Goal: Task Accomplishment & Management: Manage account settings

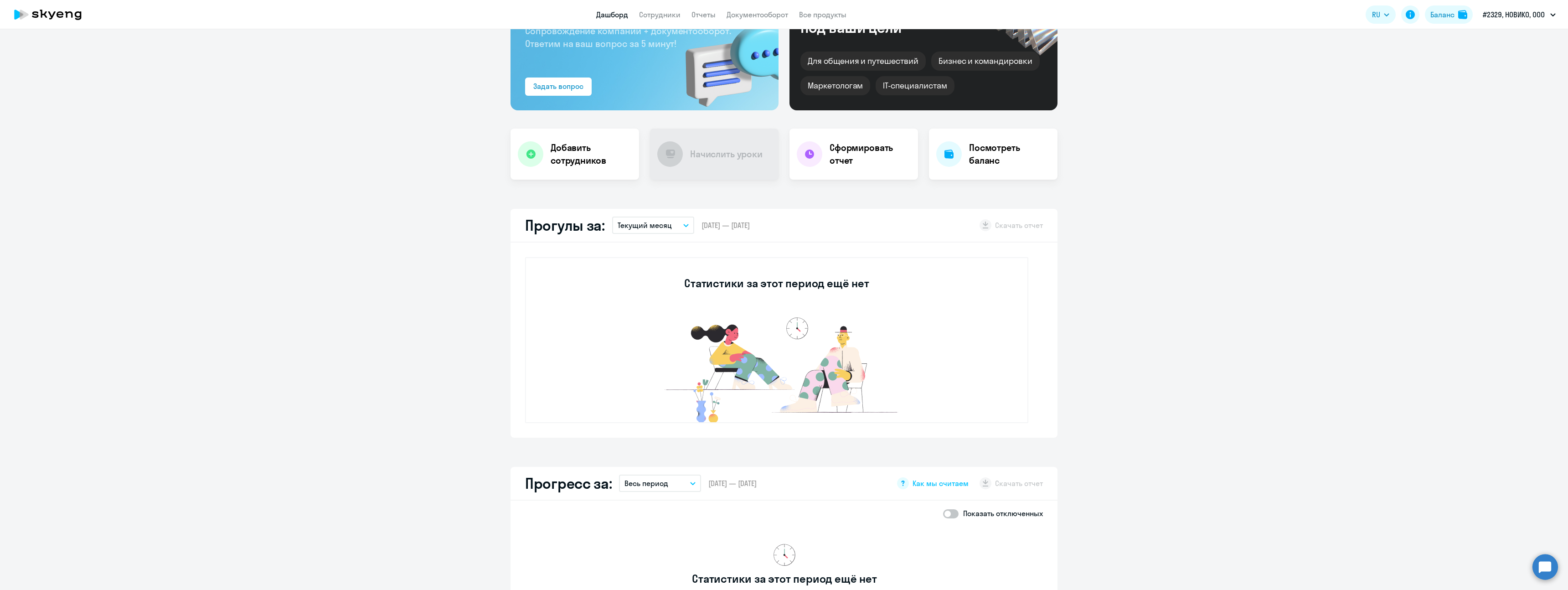
scroll to position [89, 0]
click at [1506, 61] on li "Предоплата, ОРДЕРАДМИН.РУС, ООО" at bounding box center [1494, 65] width 132 height 23
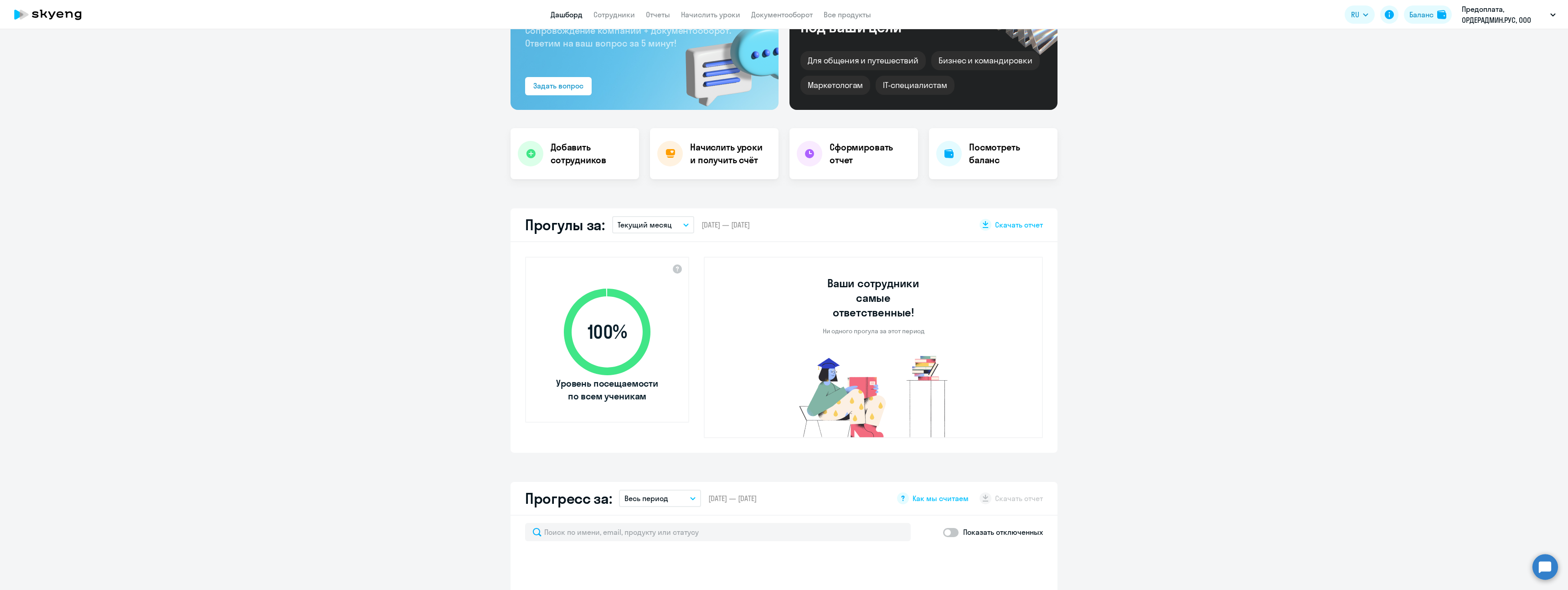
select select "30"
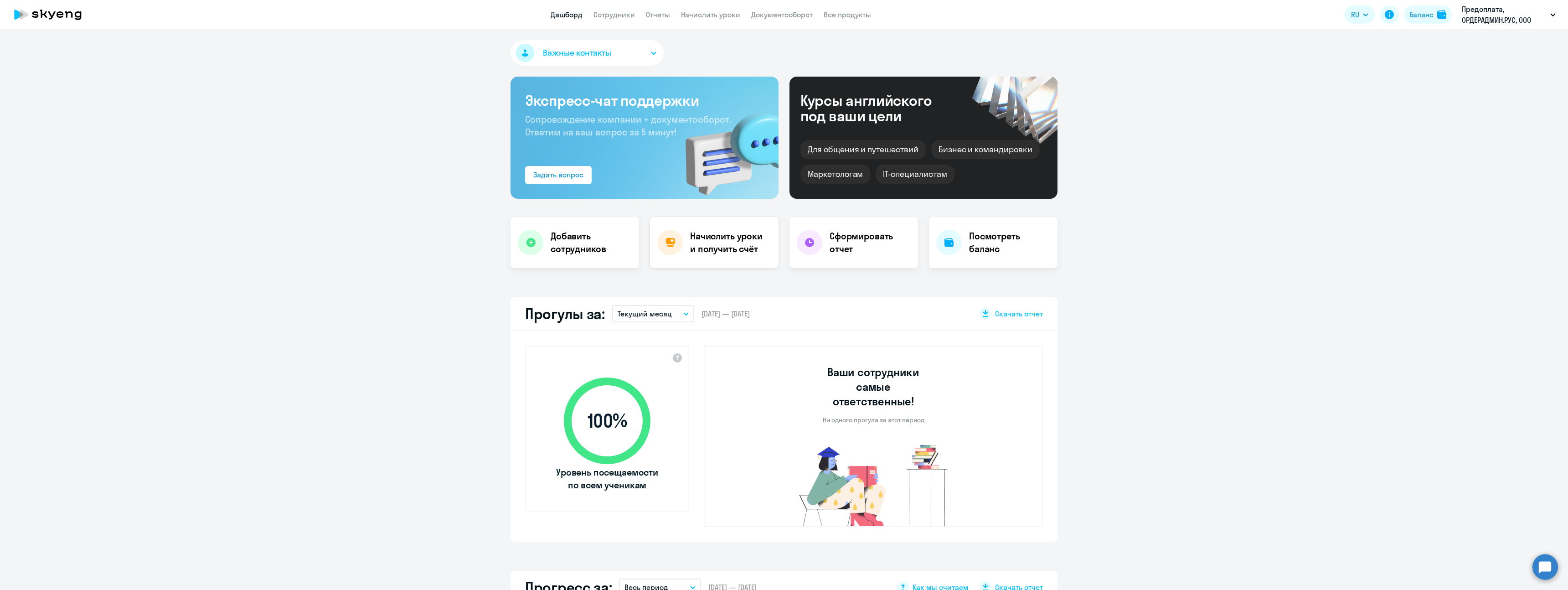
click at [715, 243] on h4 "Начислить уроки и получить счёт" at bounding box center [729, 243] width 79 height 26
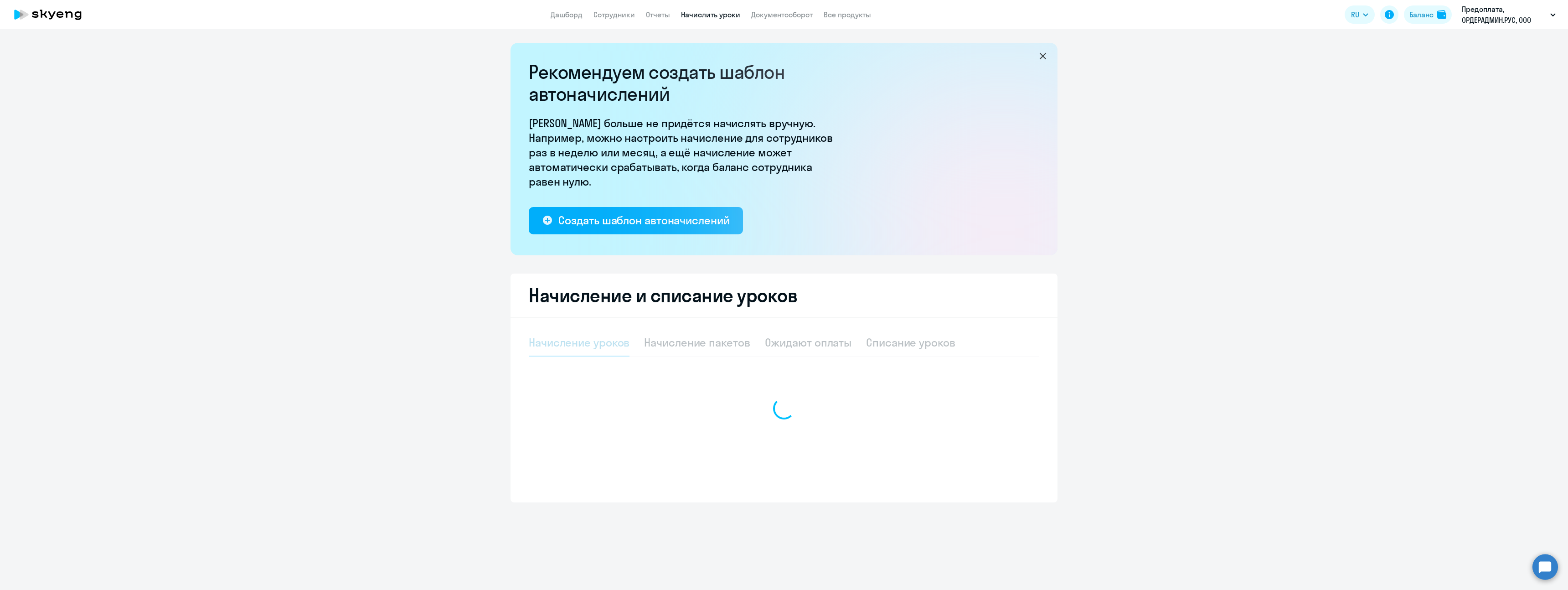
select select "10"
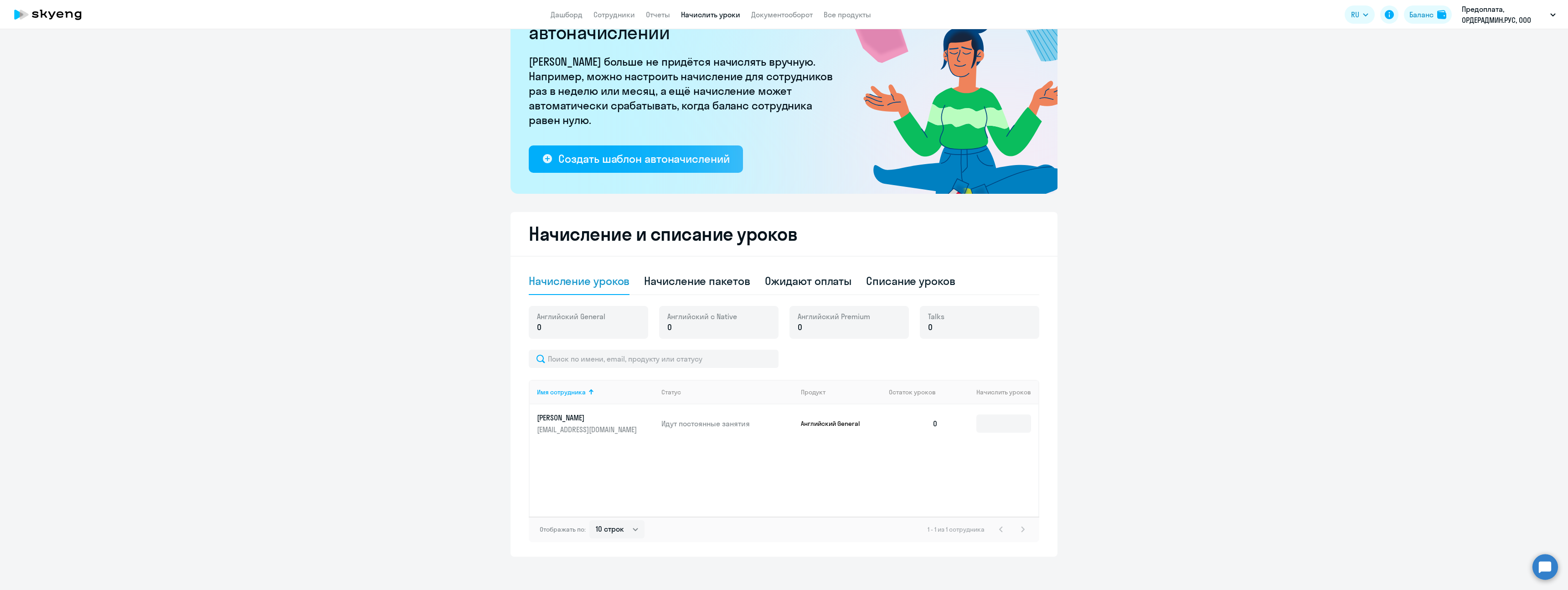
scroll to position [65, 0]
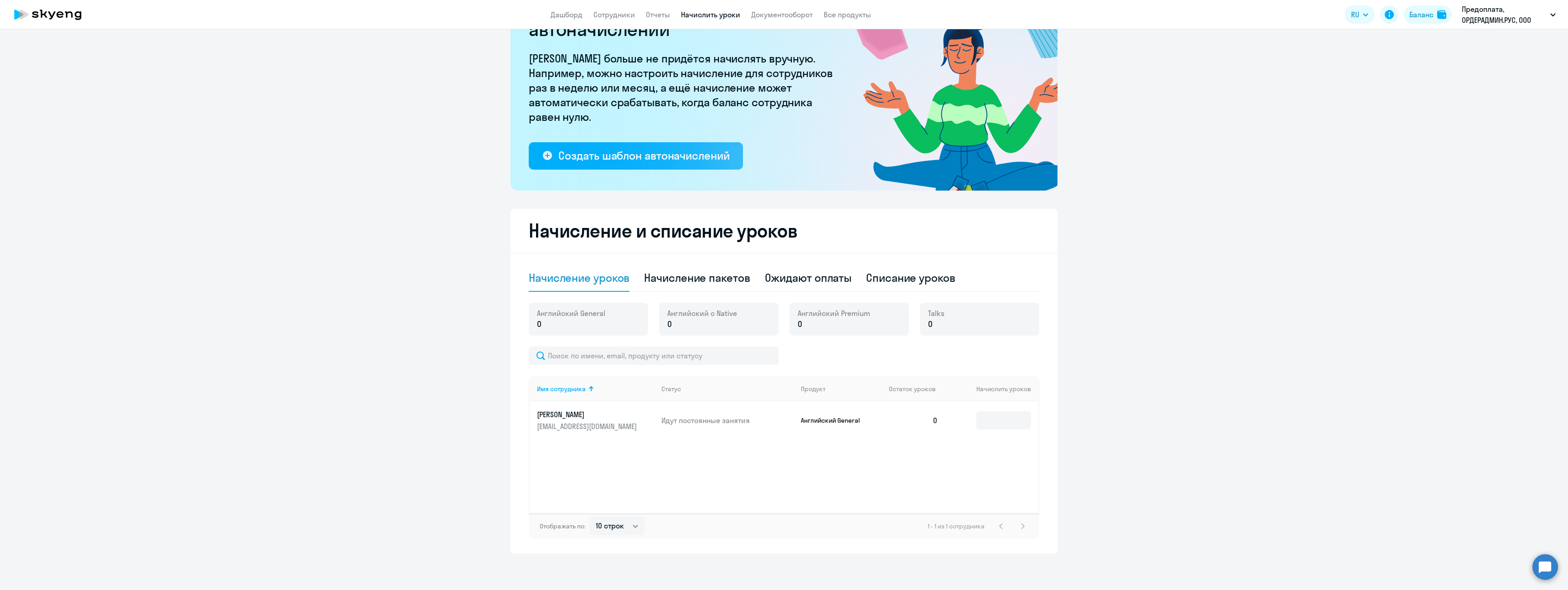
click at [575, 326] on p "0" at bounding box center [571, 324] width 68 height 12
drag, startPoint x: 573, startPoint y: 368, endPoint x: 573, endPoint y: 373, distance: 5.0
click at [573, 373] on div "Имя сотрудника Статус Продукт Остаток уроков Начислить уроков [PERSON_NAME] [EM…" at bounding box center [784, 442] width 510 height 192
click at [1008, 419] on input at bounding box center [1003, 421] width 55 height 18
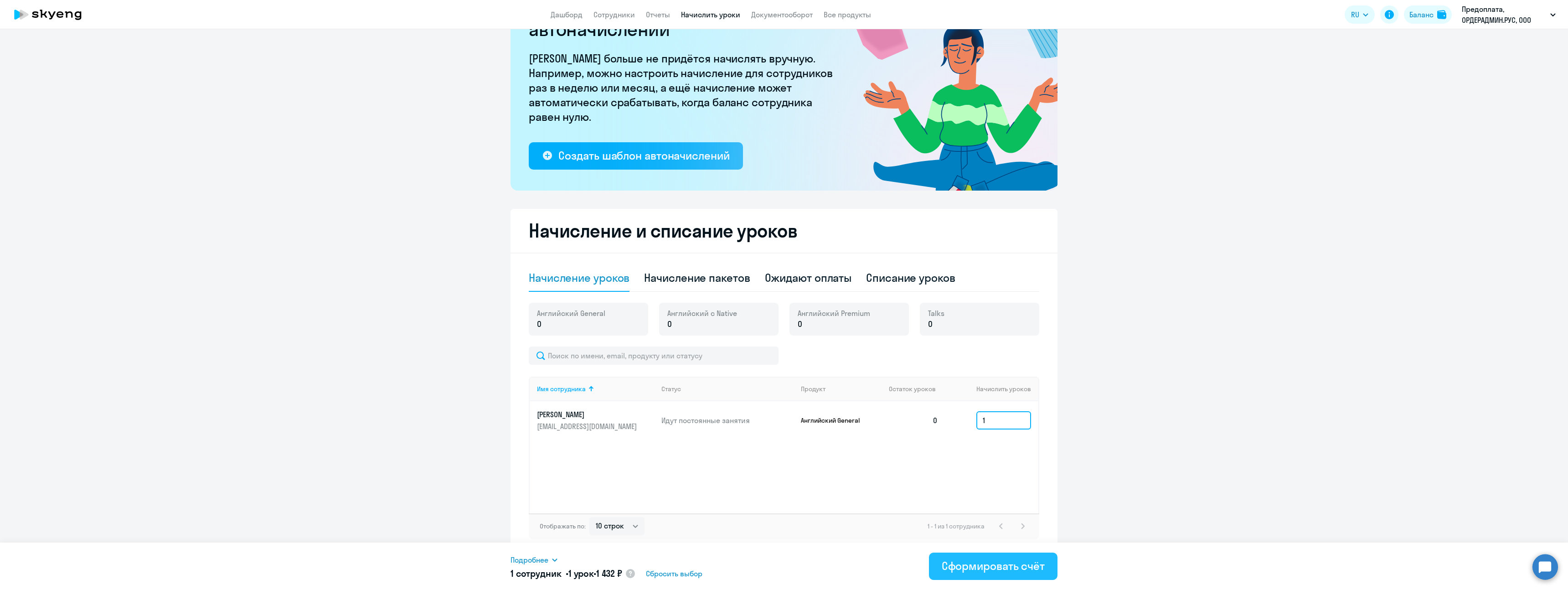
type input "1"
click at [973, 561] on div "Сформировать счёт" at bounding box center [992, 566] width 103 height 15
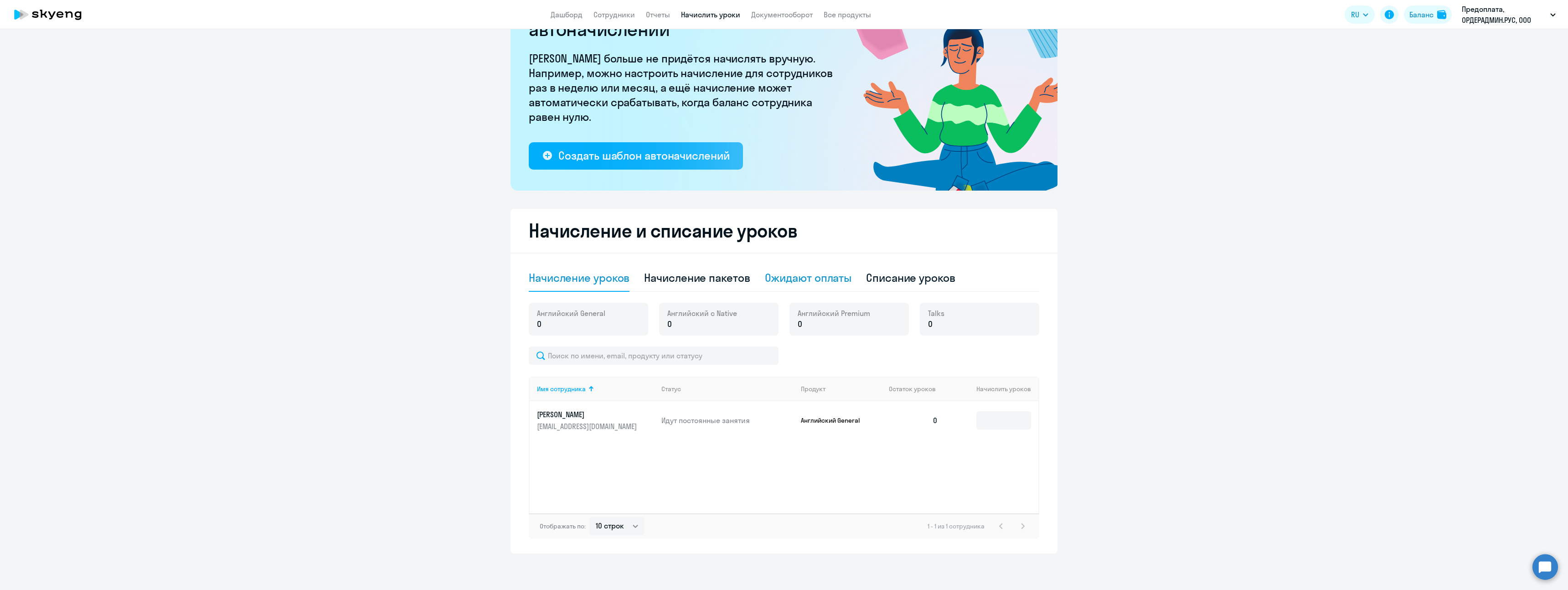
scroll to position [0, 0]
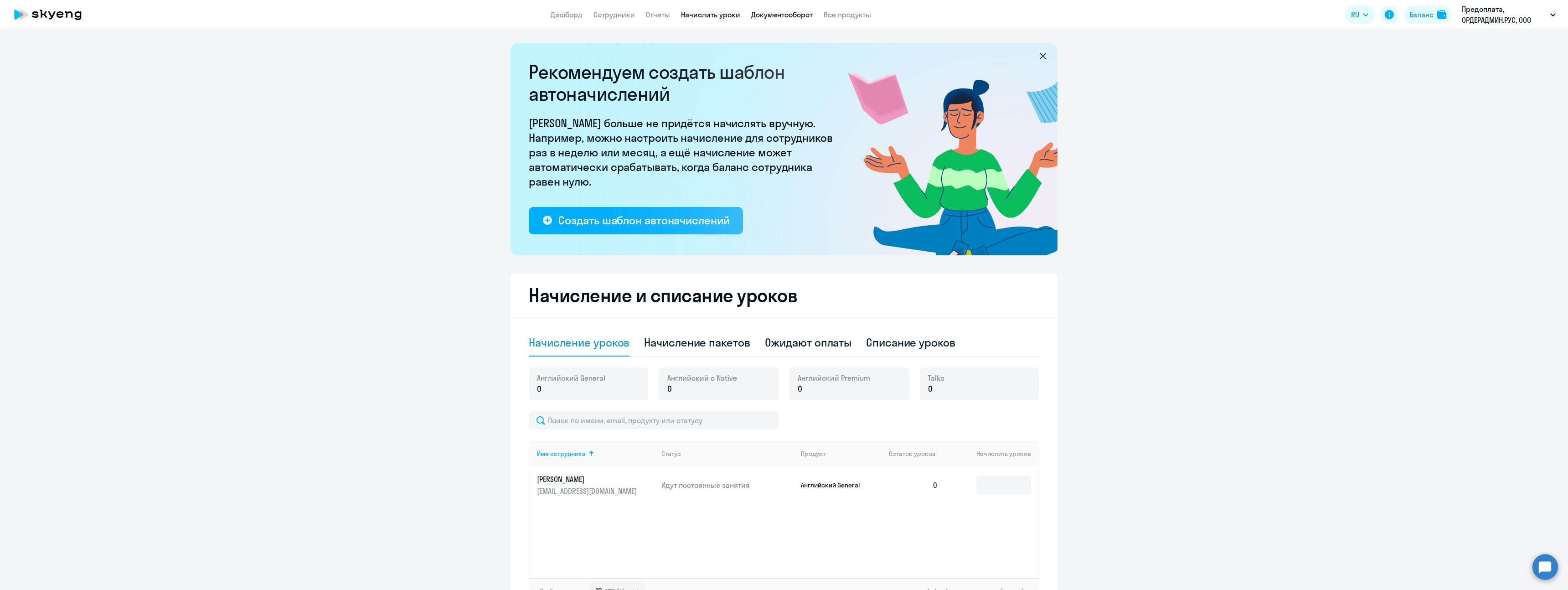
click at [761, 16] on link "Документооборот" at bounding box center [782, 14] width 62 height 9
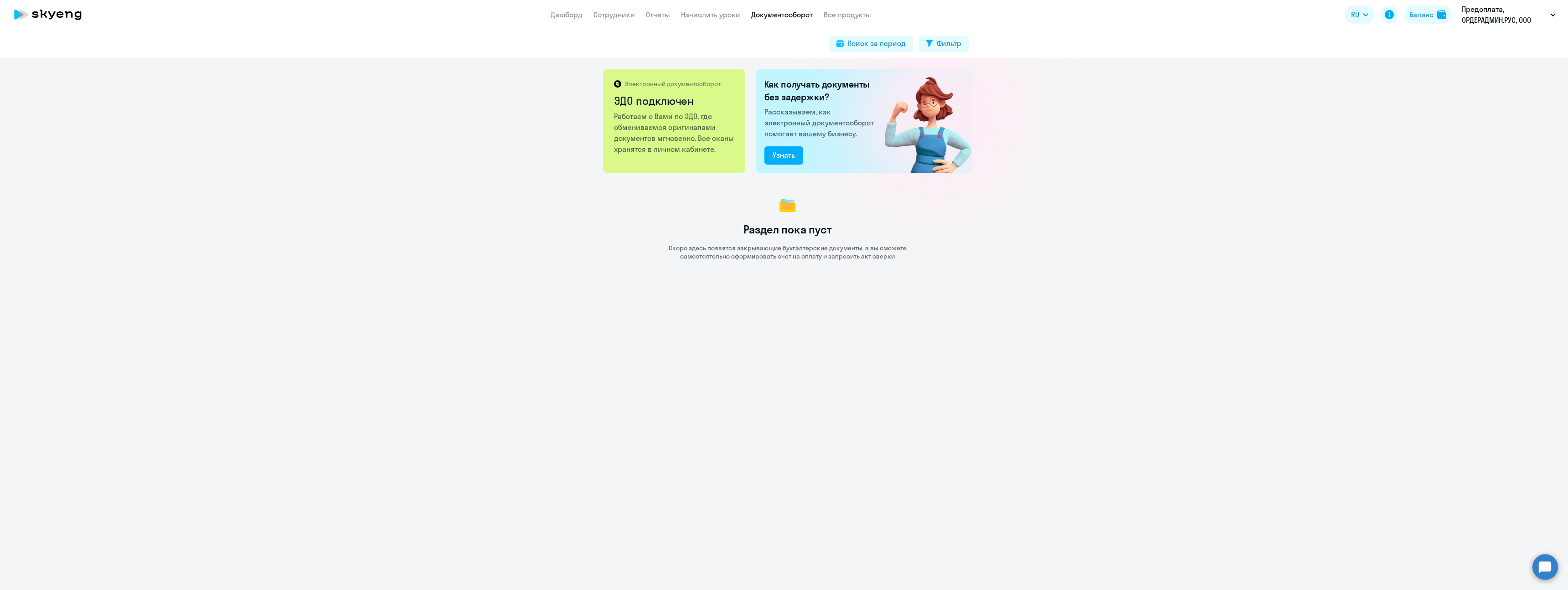
click at [782, 18] on link "Документооборот" at bounding box center [782, 14] width 62 height 9
click at [1406, 14] on button "Баланс" at bounding box center [1428, 15] width 48 height 18
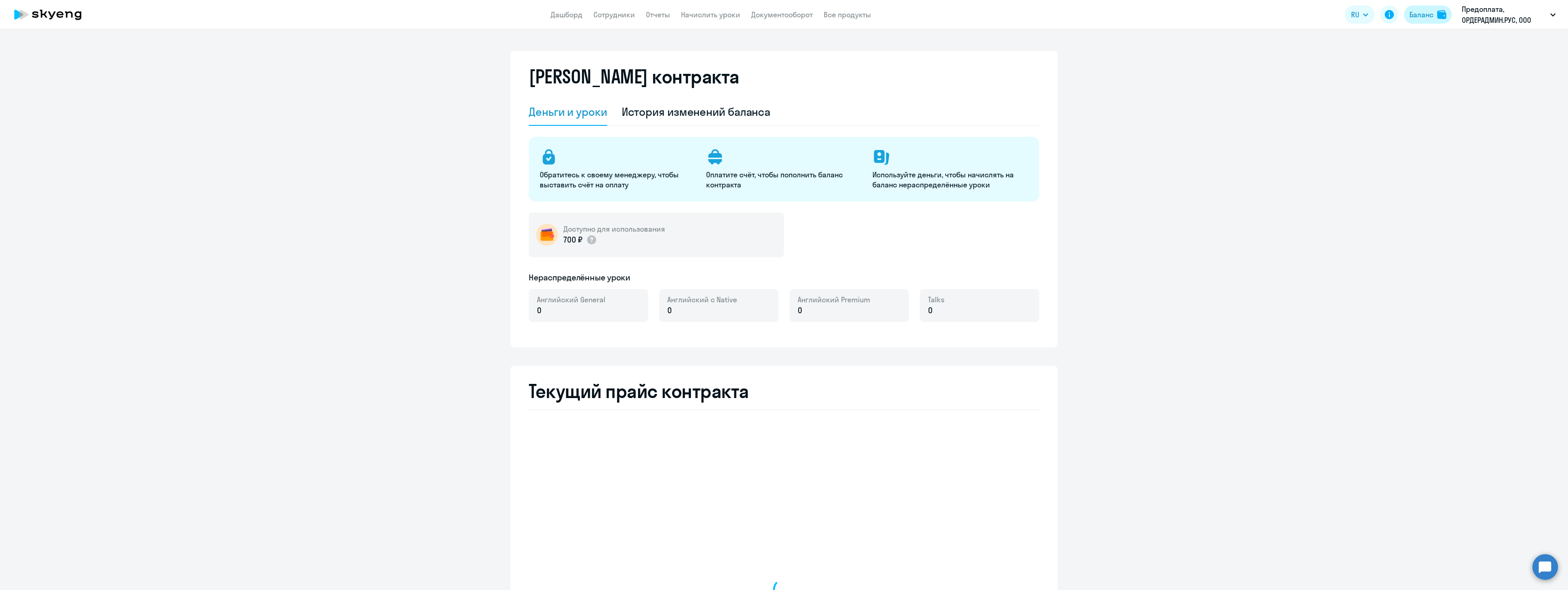
select select "english_adult_not_native_speaker"
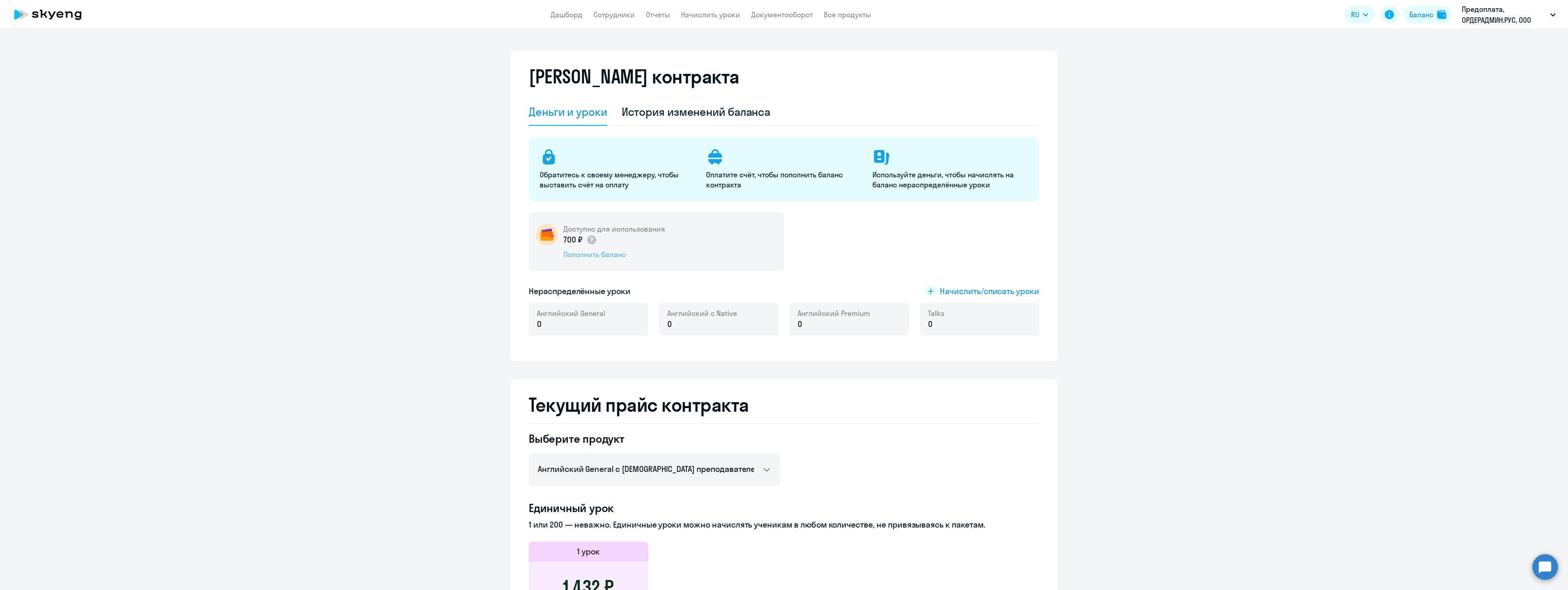
click at [571, 255] on div "Пополнить баланс" at bounding box center [614, 255] width 101 height 10
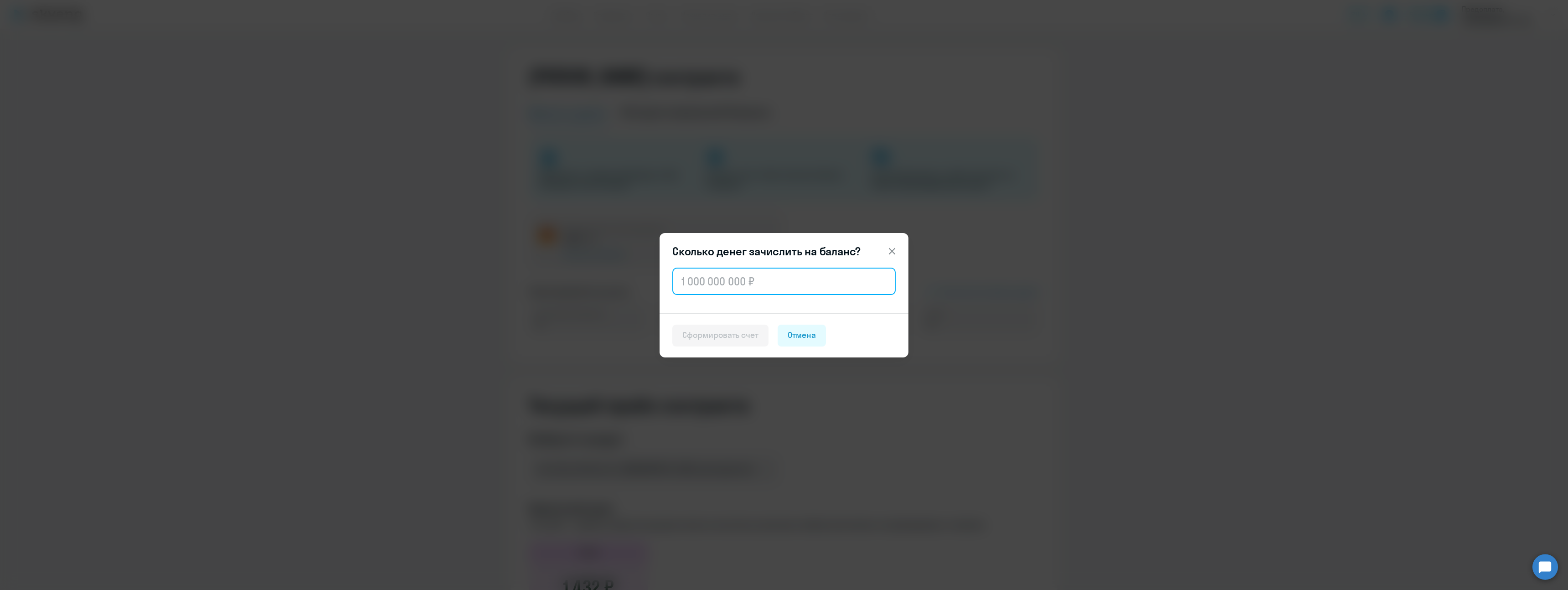
click at [703, 272] on input "text" at bounding box center [783, 281] width 223 height 28
type input "2 200"
click at [715, 341] on button "Сформировать счет" at bounding box center [720, 335] width 96 height 22
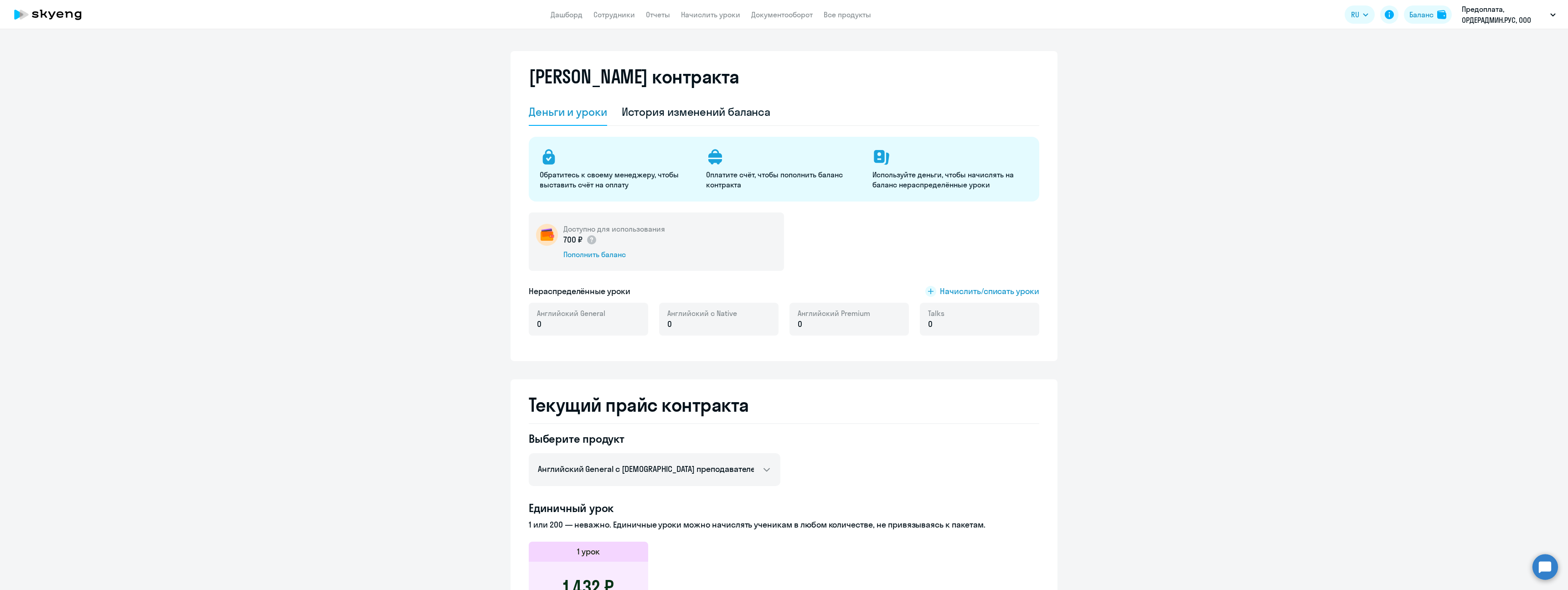
click at [635, 15] on nav "Дашборд Сотрудники Отчеты Начислить уроки Документооборот Все продукты" at bounding box center [711, 15] width 320 height 11
click at [649, 11] on link "Отчеты" at bounding box center [658, 14] width 24 height 9
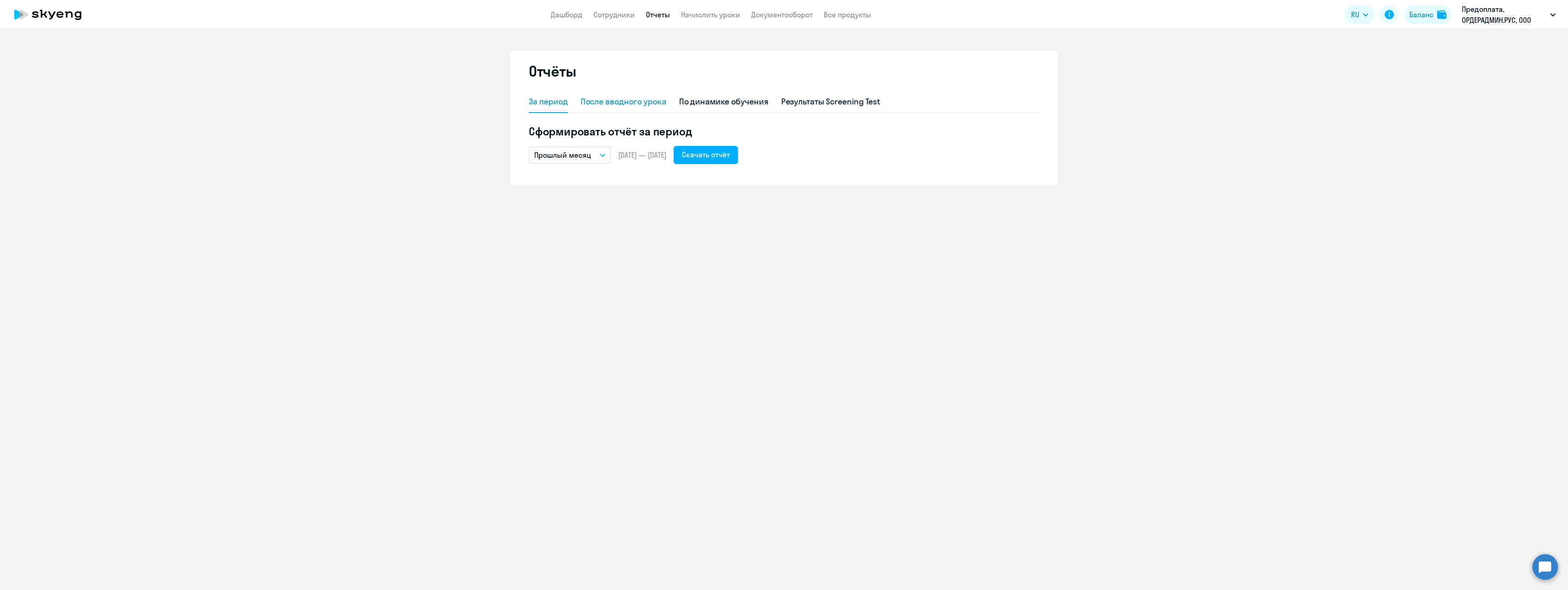
click at [589, 98] on div "После вводного урока" at bounding box center [623, 101] width 86 height 12
select select "10"
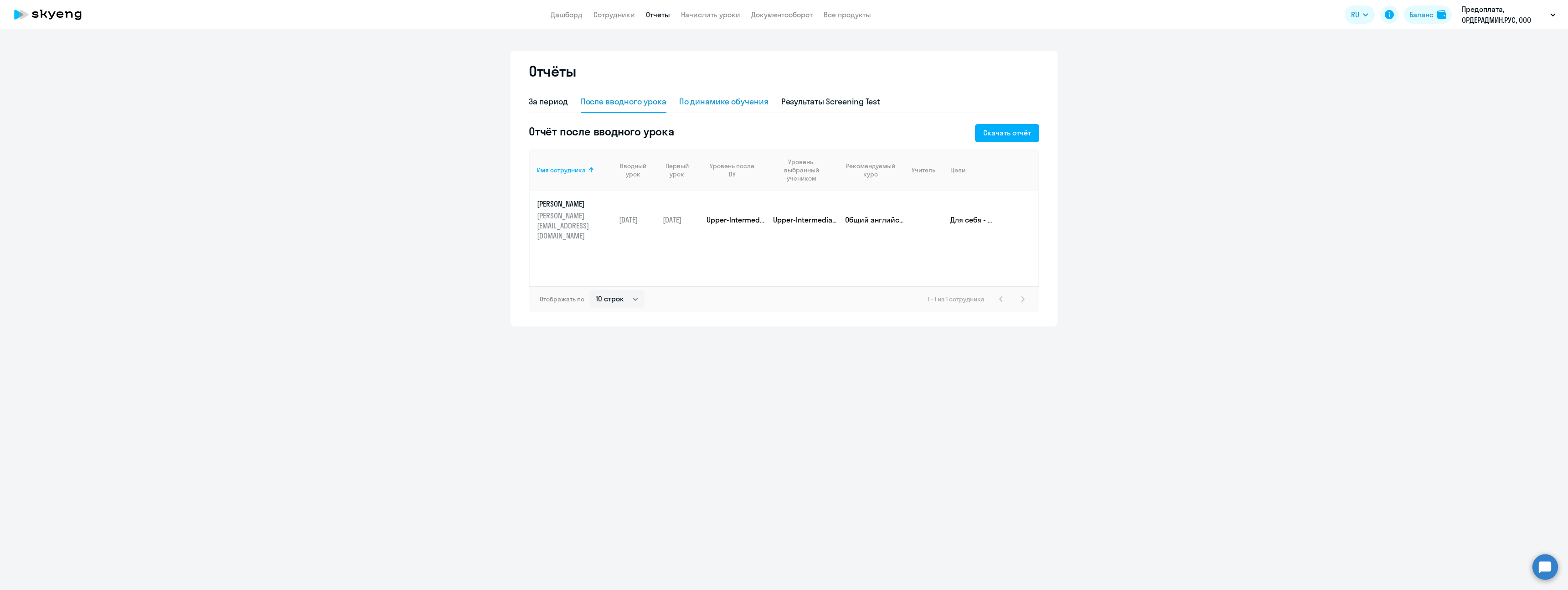
click at [724, 97] on div "По динамике обучения" at bounding box center [724, 101] width 89 height 12
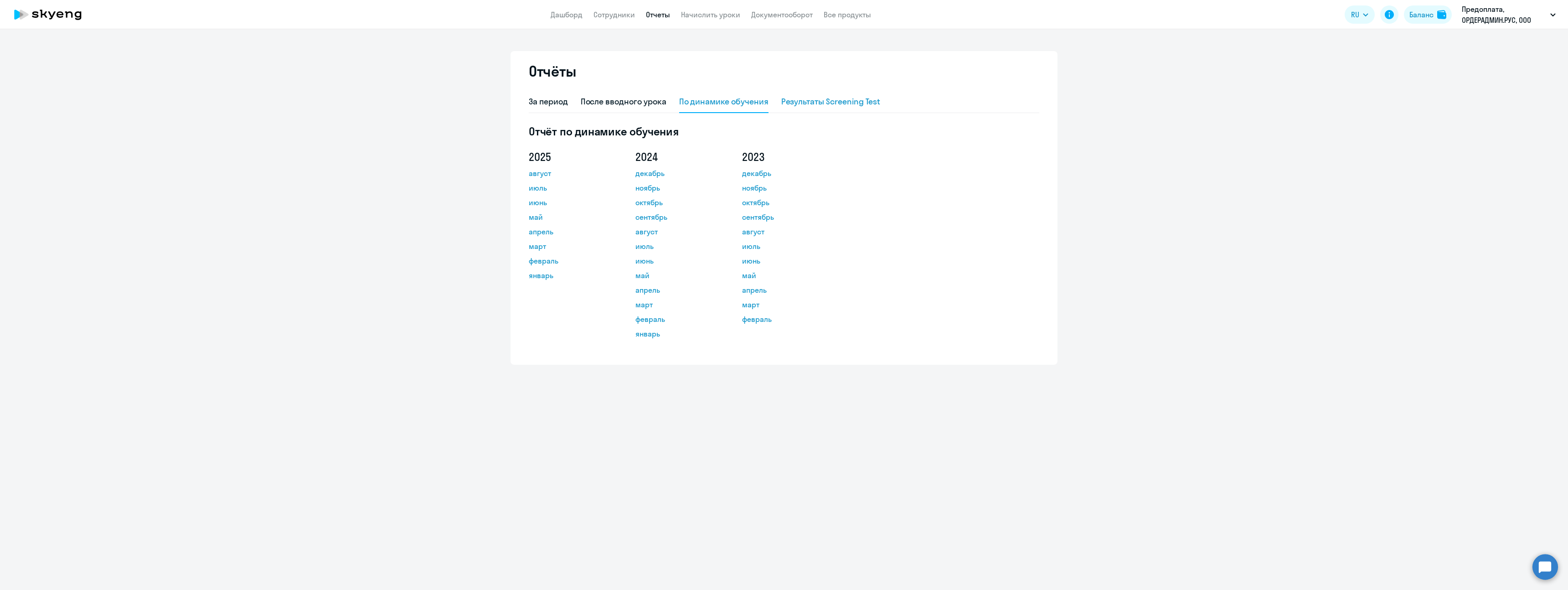
click at [808, 104] on div "Результаты Screening Test" at bounding box center [831, 101] width 99 height 12
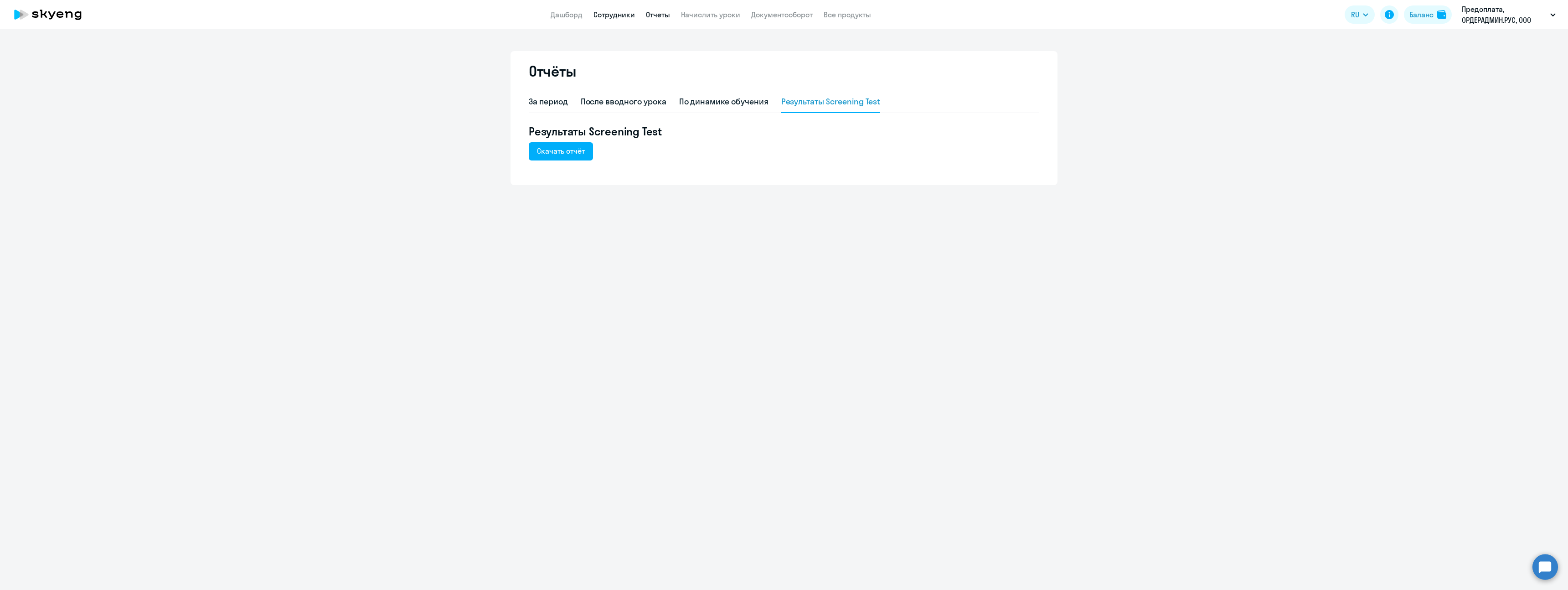
click at [613, 11] on link "Сотрудники" at bounding box center [614, 14] width 42 height 9
select select "30"
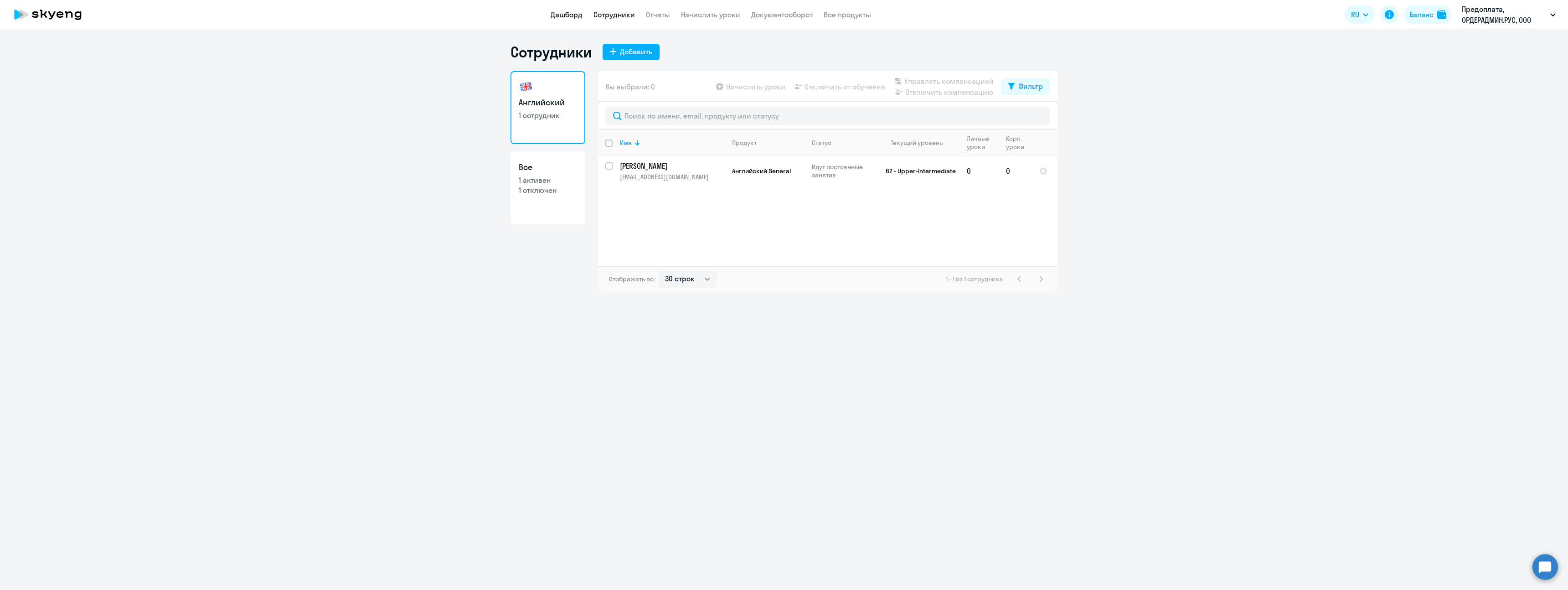
click at [552, 16] on link "Дашборд" at bounding box center [566, 14] width 32 height 9
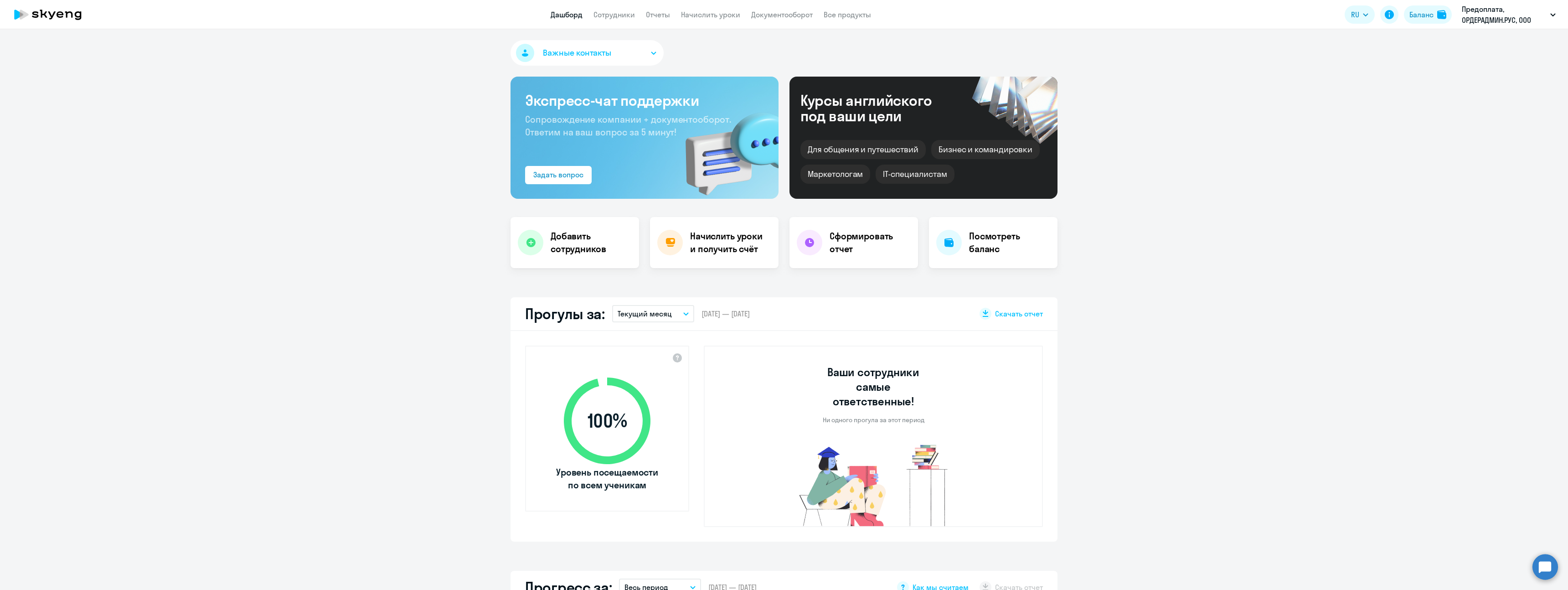
select select "30"
click at [842, 17] on link "Все продукты" at bounding box center [847, 14] width 47 height 9
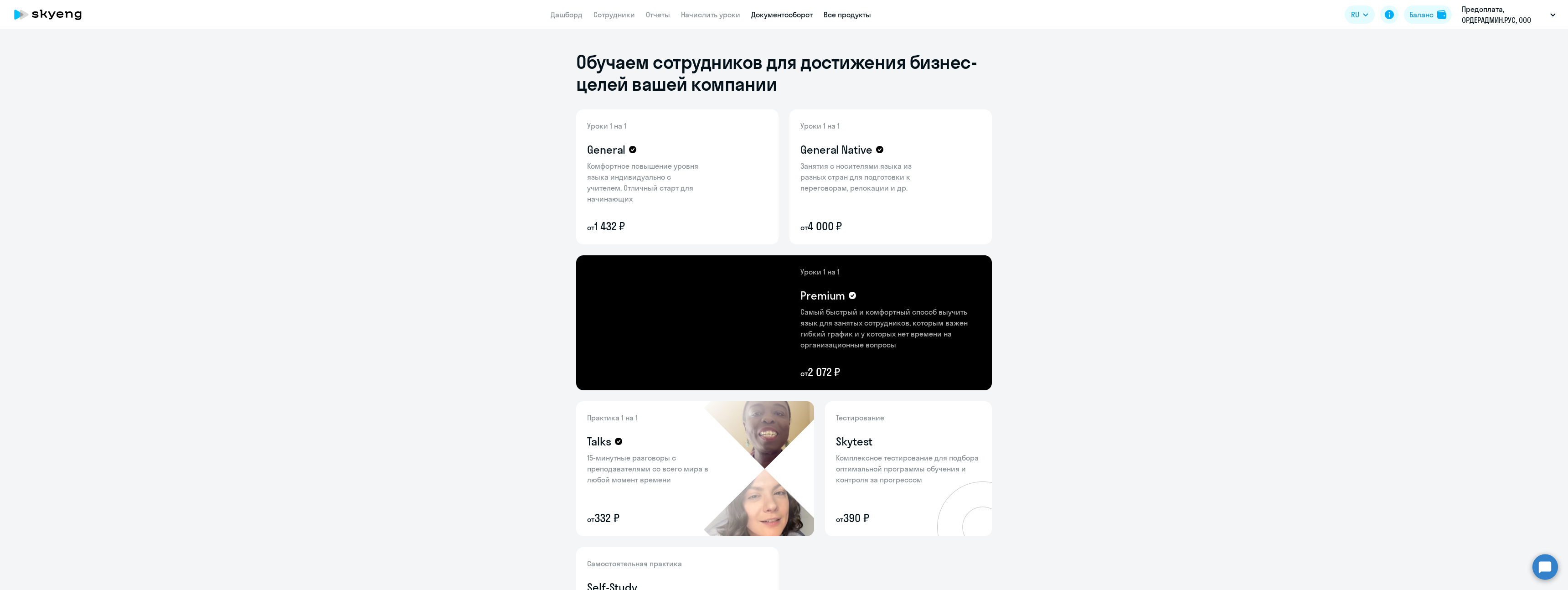
click at [801, 14] on link "Документооборот" at bounding box center [782, 14] width 62 height 9
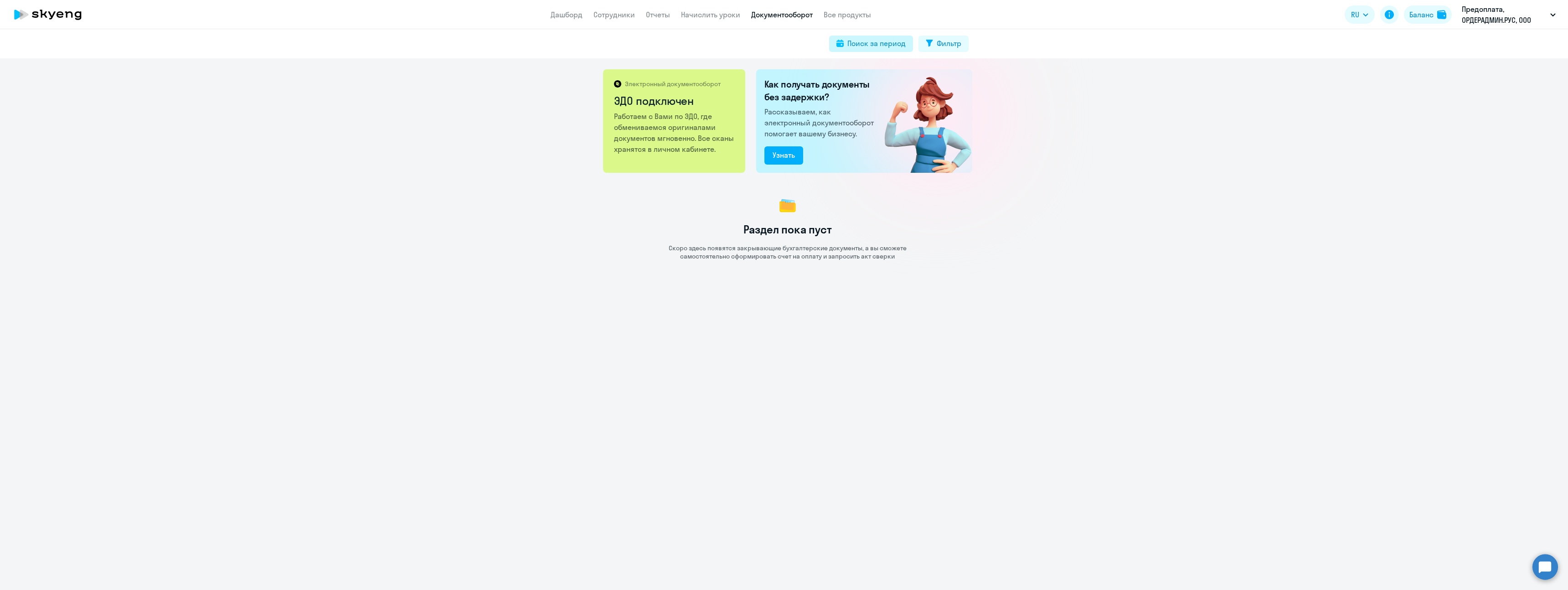
click at [875, 46] on div "Поиск за период" at bounding box center [876, 43] width 58 height 11
select select "all"
click at [800, 87] on select "Все январь февраль март апрель май июнь июль август сентябрь октябрь ноябрь дек…" at bounding box center [819, 86] width 55 height 18
select select "7"
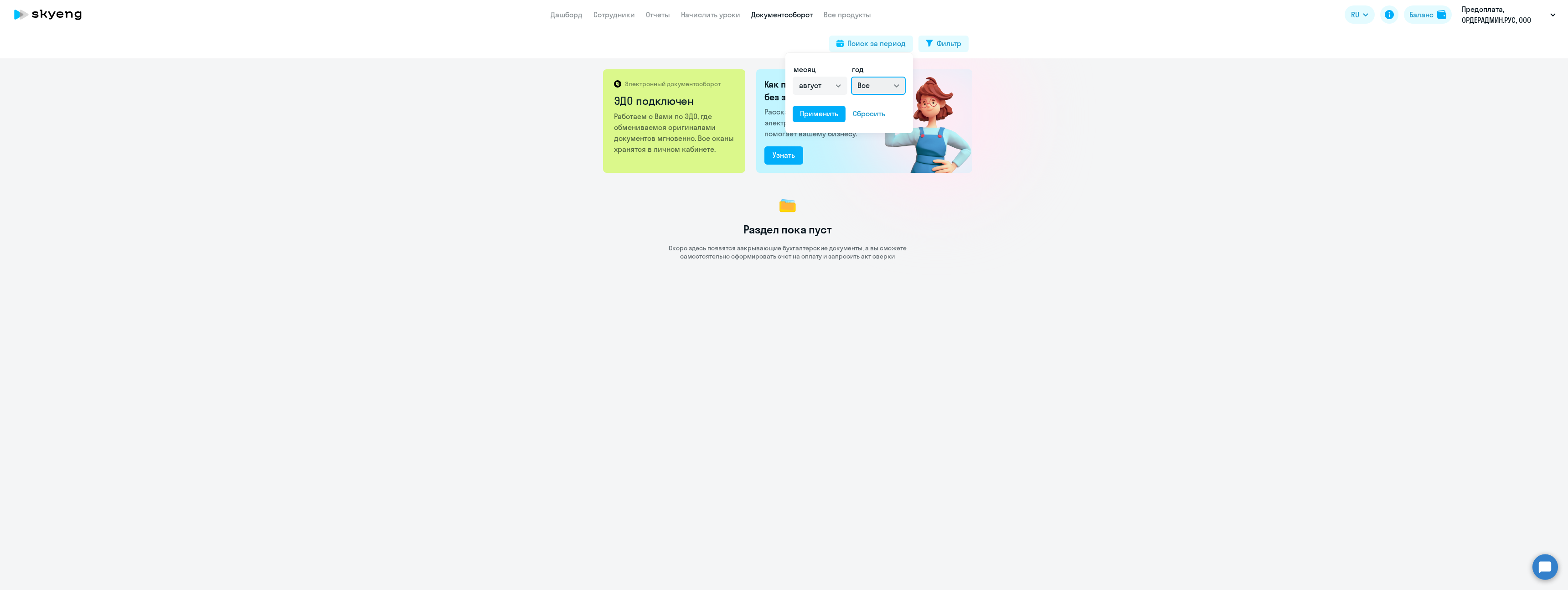
click at [884, 85] on select "Все 2025 2024 2023 2022 2021 2020 2019 2018 2017 2016" at bounding box center [878, 86] width 55 height 18
select select "2025"
drag, startPoint x: 863, startPoint y: 104, endPoint x: 834, endPoint y: 111, distance: 29.8
click at [834, 111] on div "Применить" at bounding box center [819, 113] width 38 height 11
drag, startPoint x: 834, startPoint y: 111, endPoint x: 933, endPoint y: 48, distance: 117.3
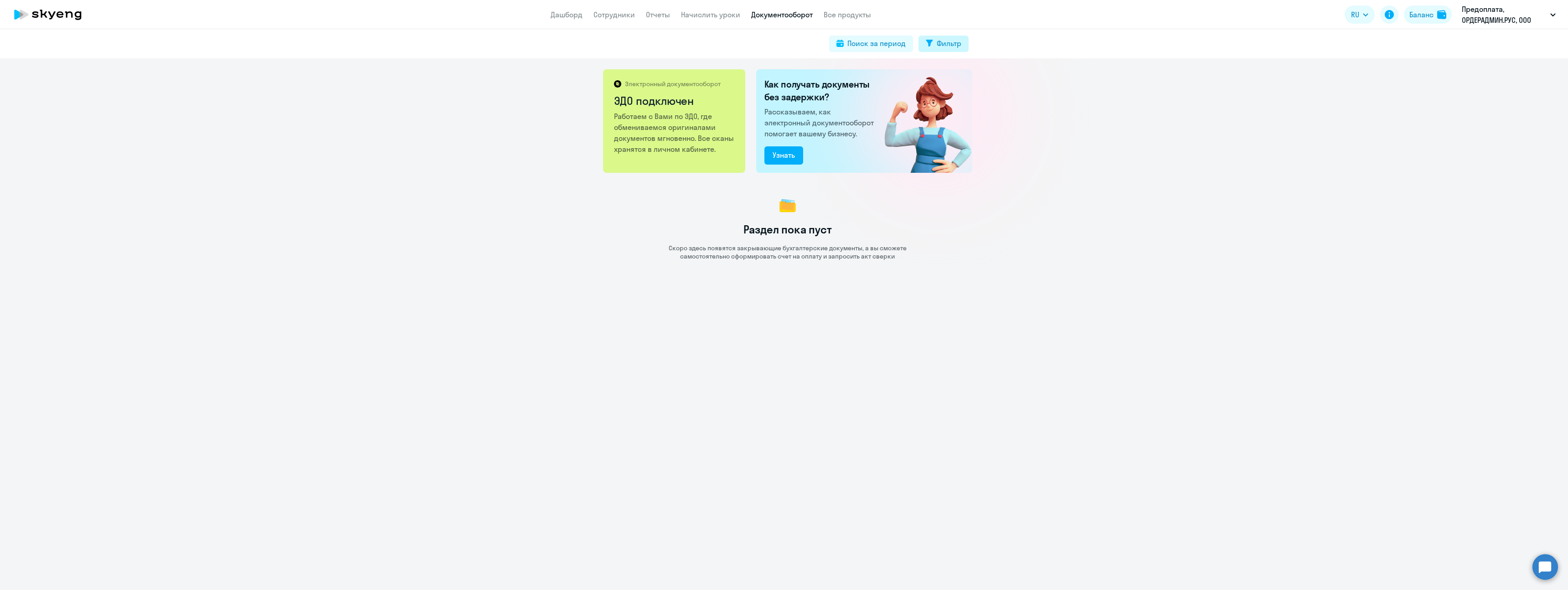
click at [933, 48] on button "Фильтр" at bounding box center [943, 43] width 50 height 16
select select "all"
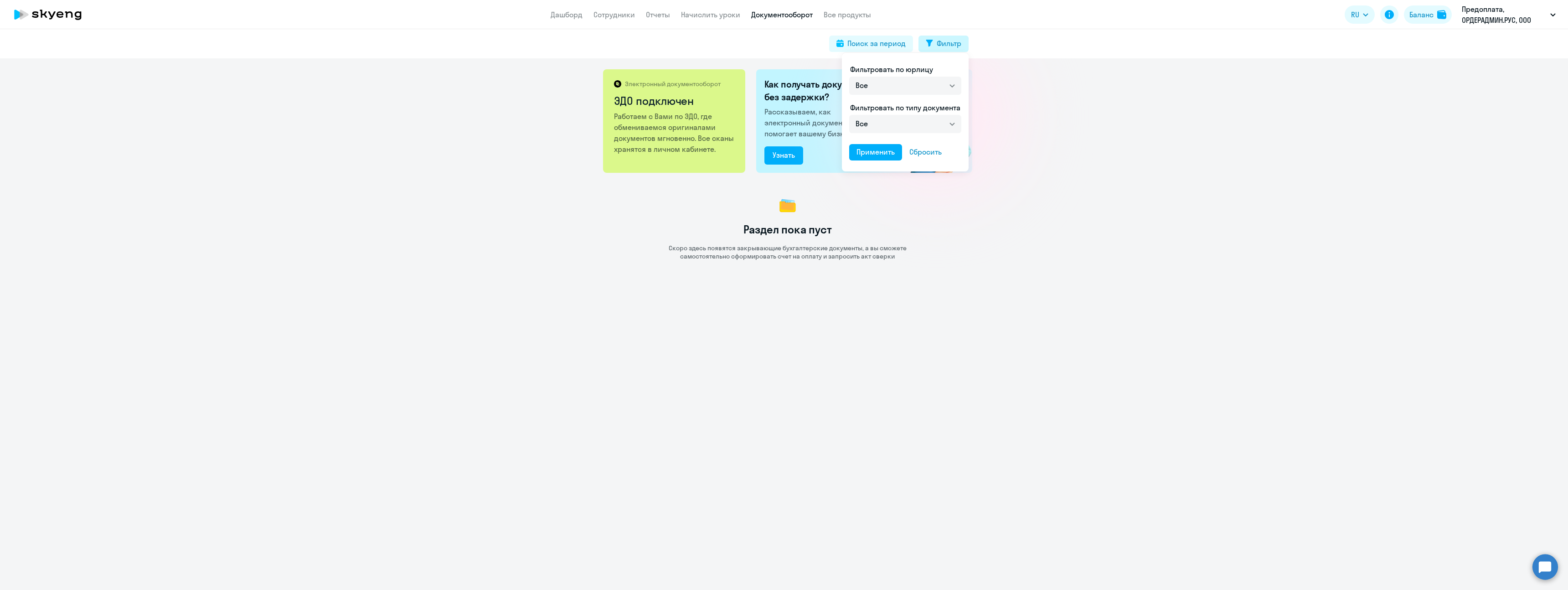
click at [781, 63] on div at bounding box center [784, 295] width 1568 height 590
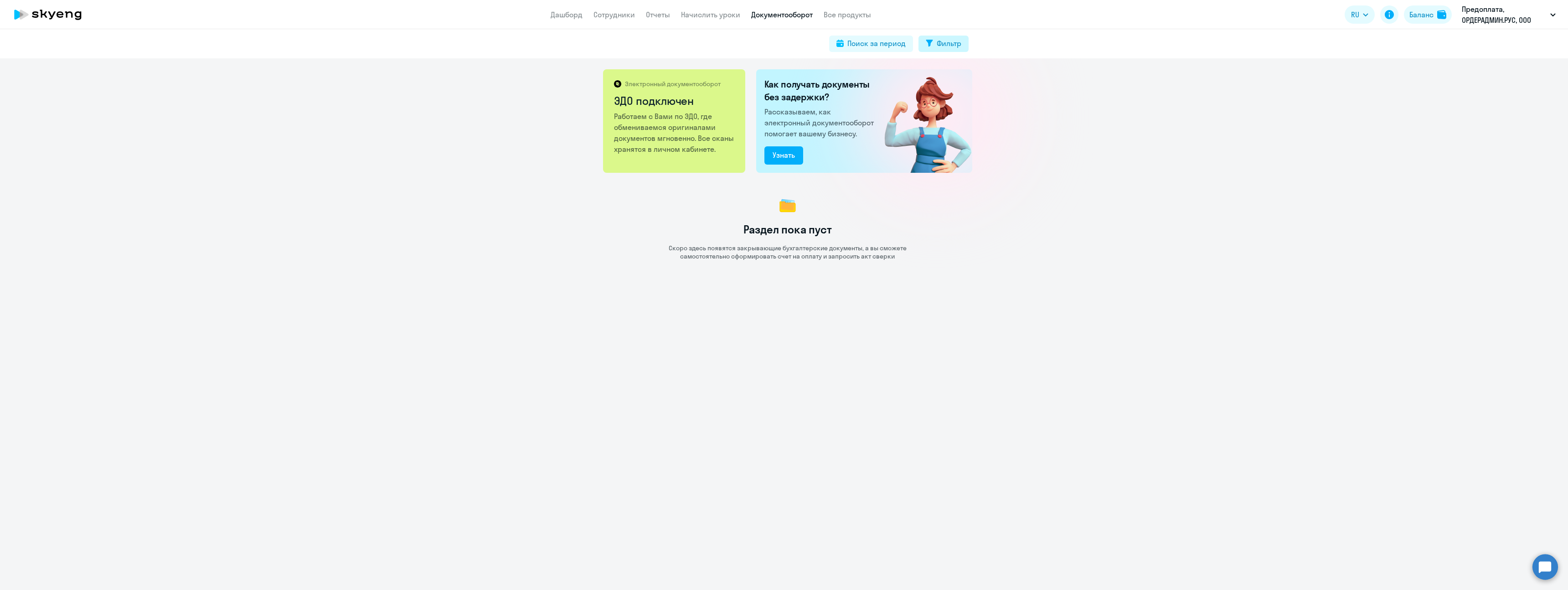
drag, startPoint x: 933, startPoint y: 48, endPoint x: 941, endPoint y: 48, distance: 8.0
click at [941, 48] on div "Фильтр" at bounding box center [948, 43] width 25 height 11
select select "all"
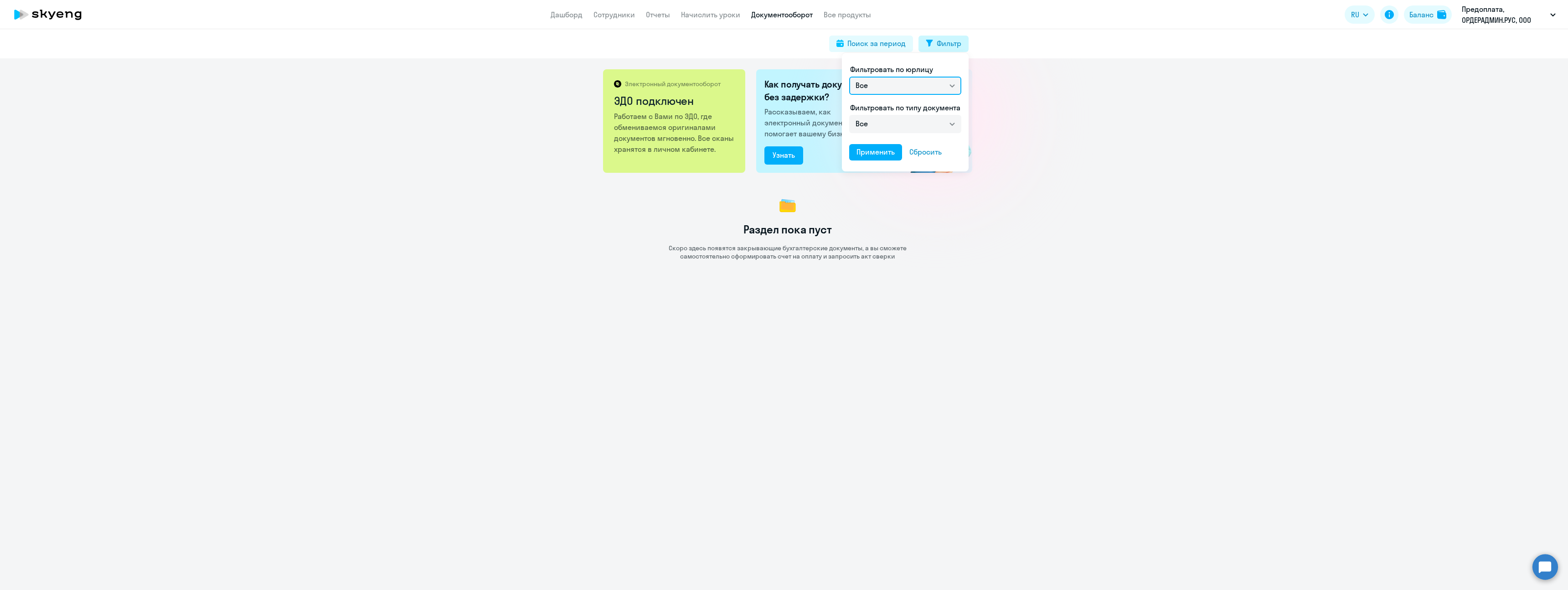
drag, startPoint x: 941, startPoint y: 48, endPoint x: 920, endPoint y: 88, distance: 45.2
click at [920, 87] on select "Все" at bounding box center [905, 86] width 112 height 18
click at [886, 122] on select "Все" at bounding box center [905, 124] width 112 height 18
click at [822, 15] on div at bounding box center [784, 295] width 1568 height 590
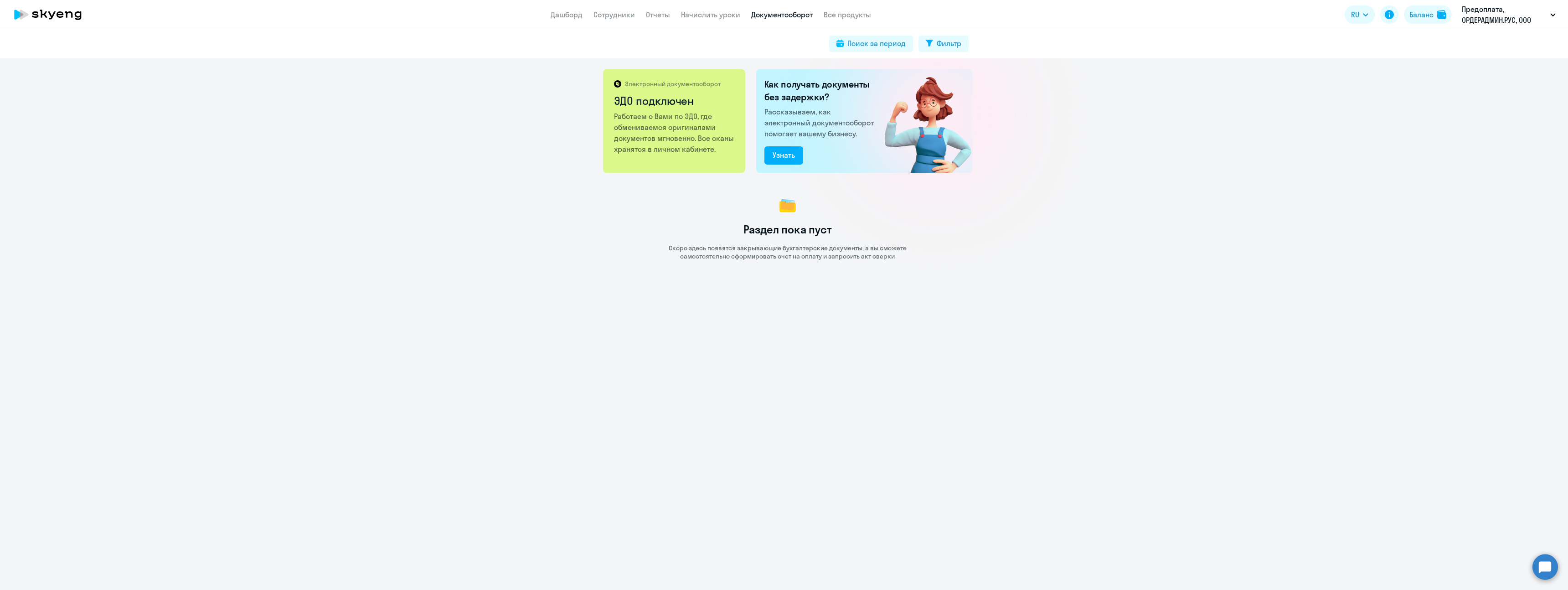
click at [822, 14] on nav "Дашборд Сотрудники Отчеты Начислить уроки Документооборот Все продукты" at bounding box center [711, 15] width 320 height 11
click at [849, 17] on link "Все продукты" at bounding box center [847, 14] width 47 height 9
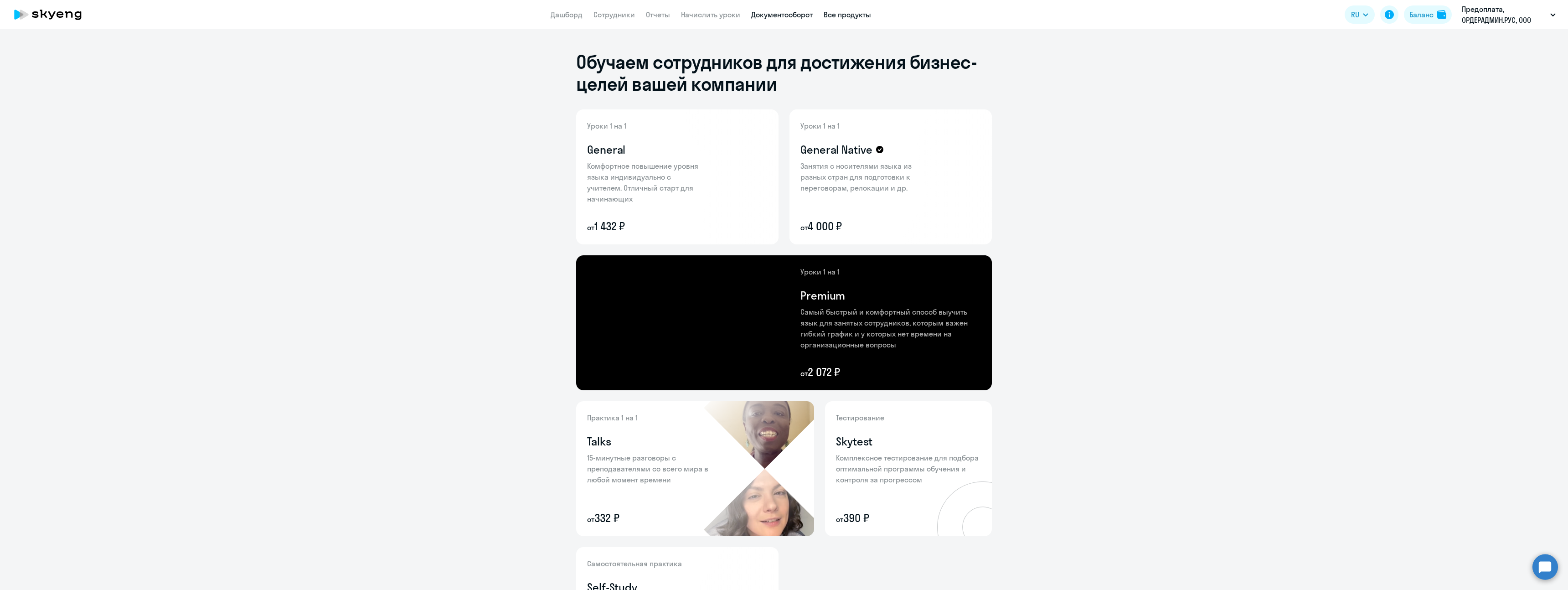
click at [774, 14] on link "Документооборот" at bounding box center [782, 14] width 62 height 9
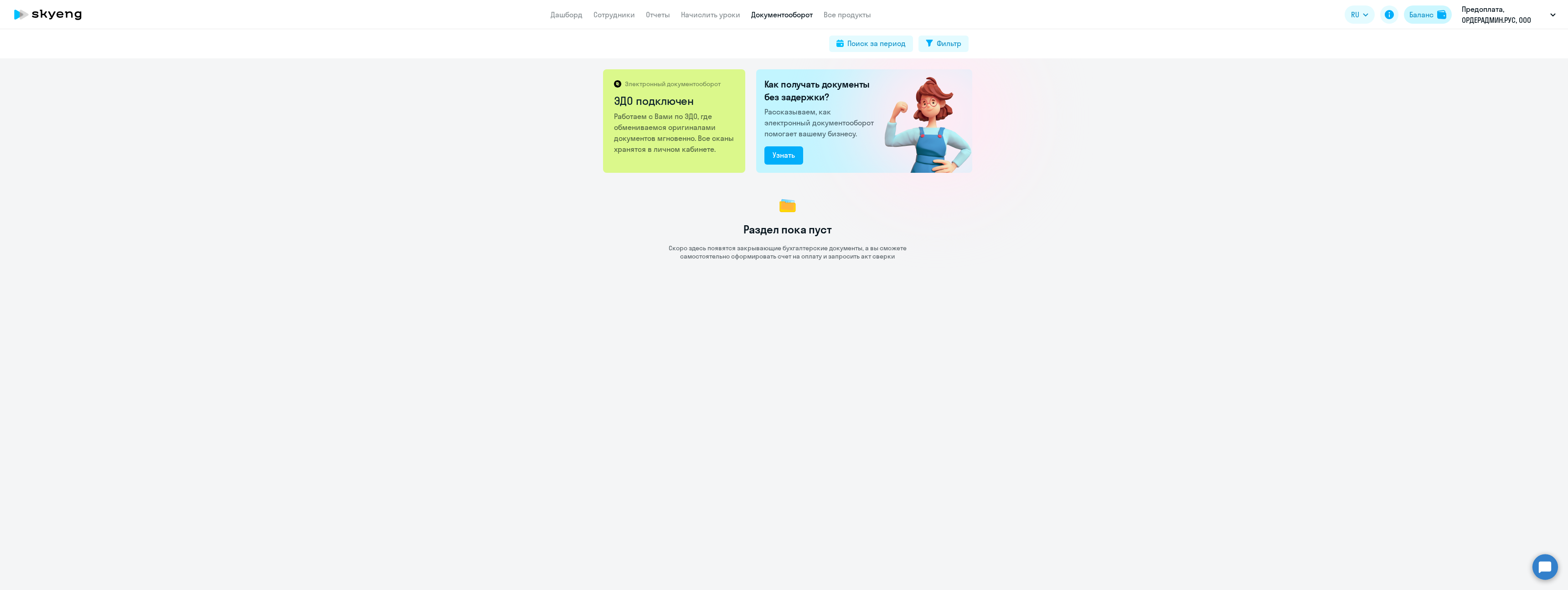
click at [1428, 16] on div "Баланс" at bounding box center [1421, 14] width 24 height 11
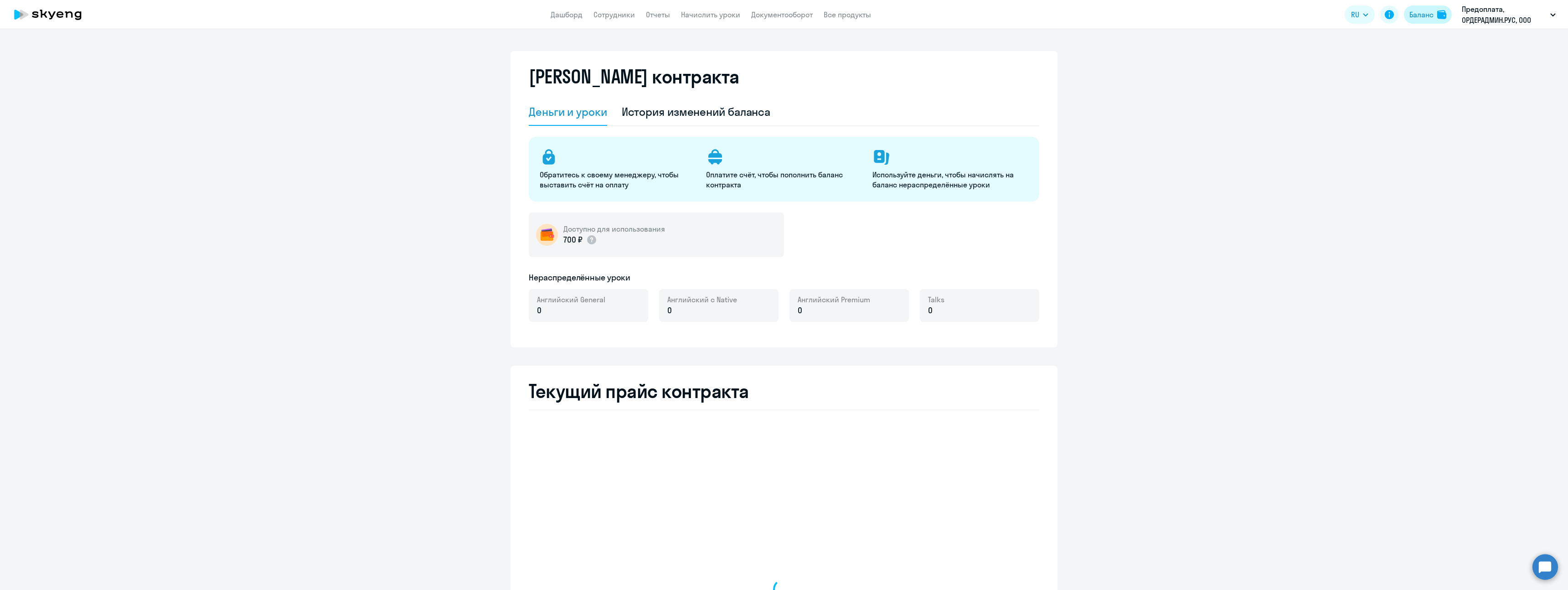
select select "english_adult_not_native_speaker"
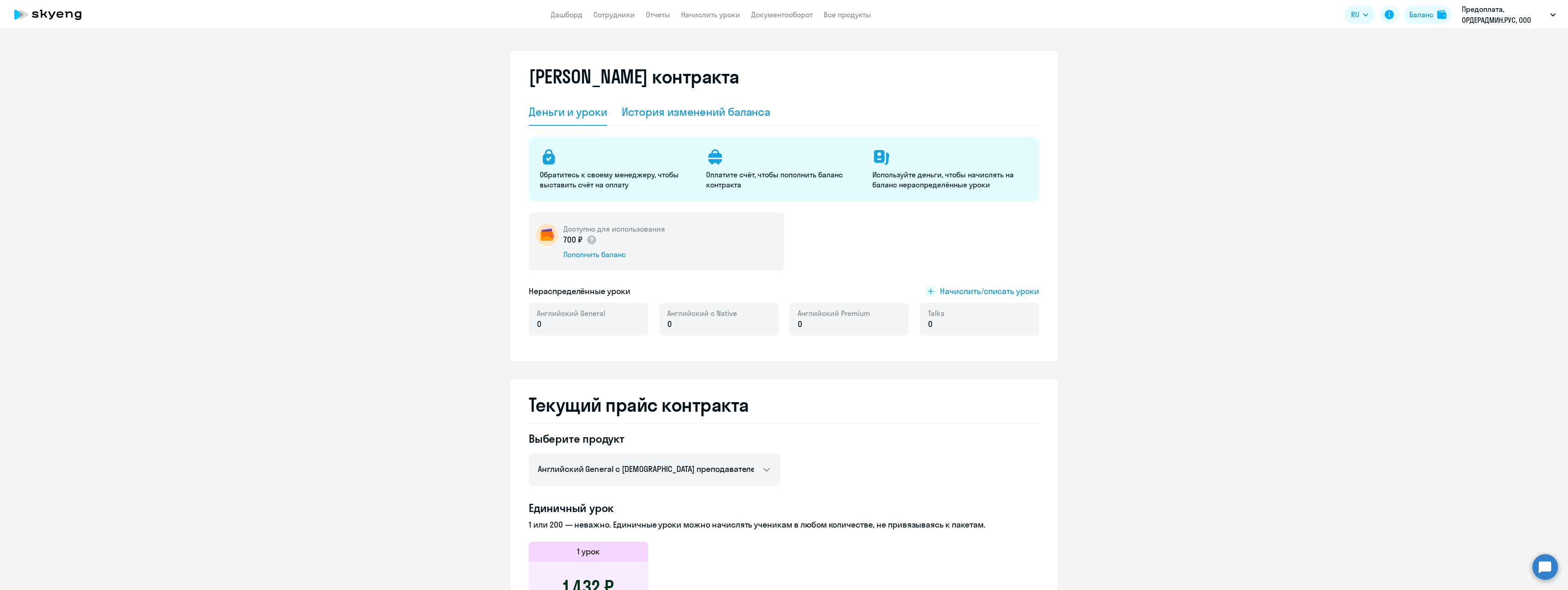
click at [654, 118] on div "История изменений баланса" at bounding box center [696, 111] width 149 height 15
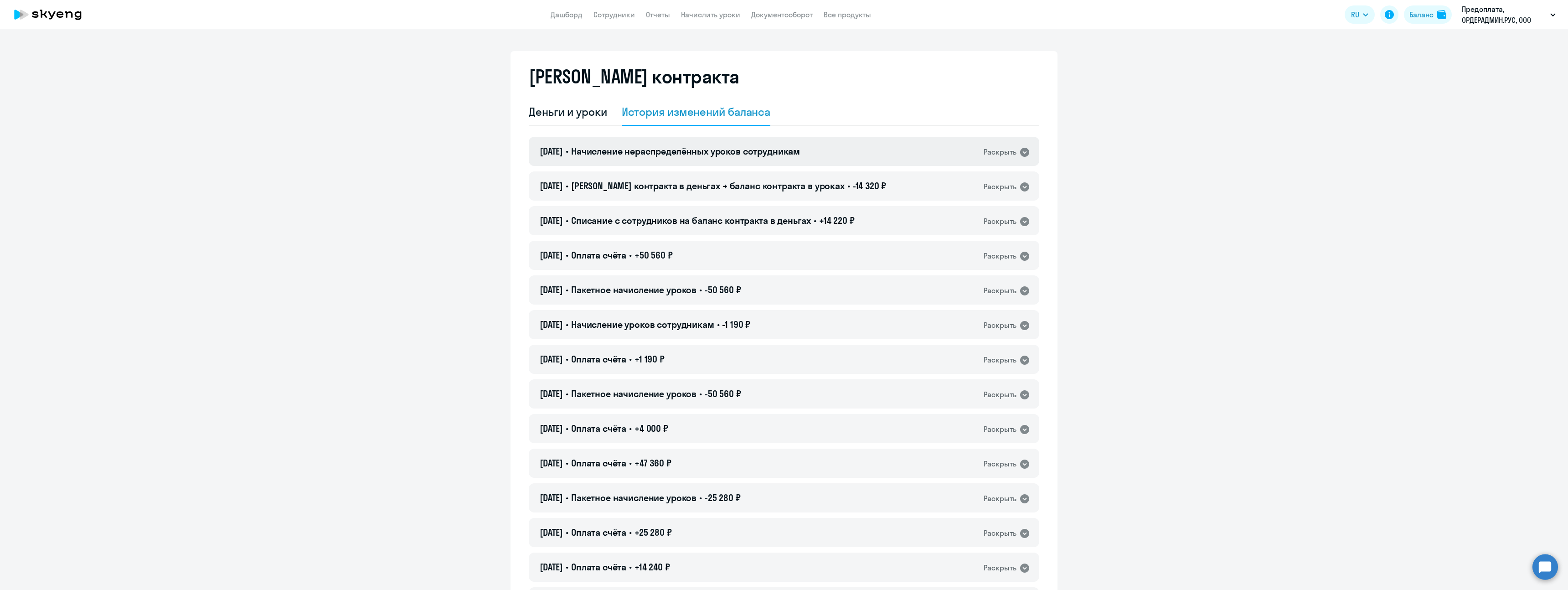
click at [1019, 156] on icon at bounding box center [1024, 152] width 11 height 11
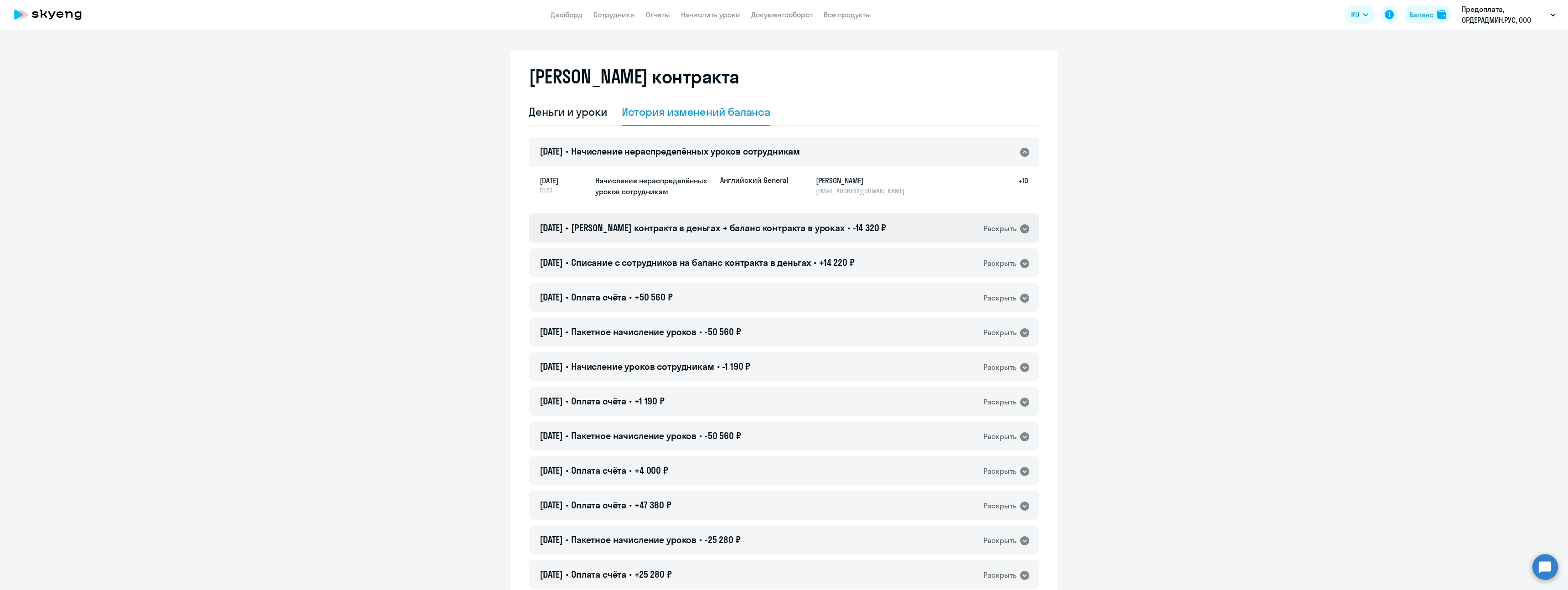
click at [1019, 226] on icon at bounding box center [1024, 228] width 11 height 11
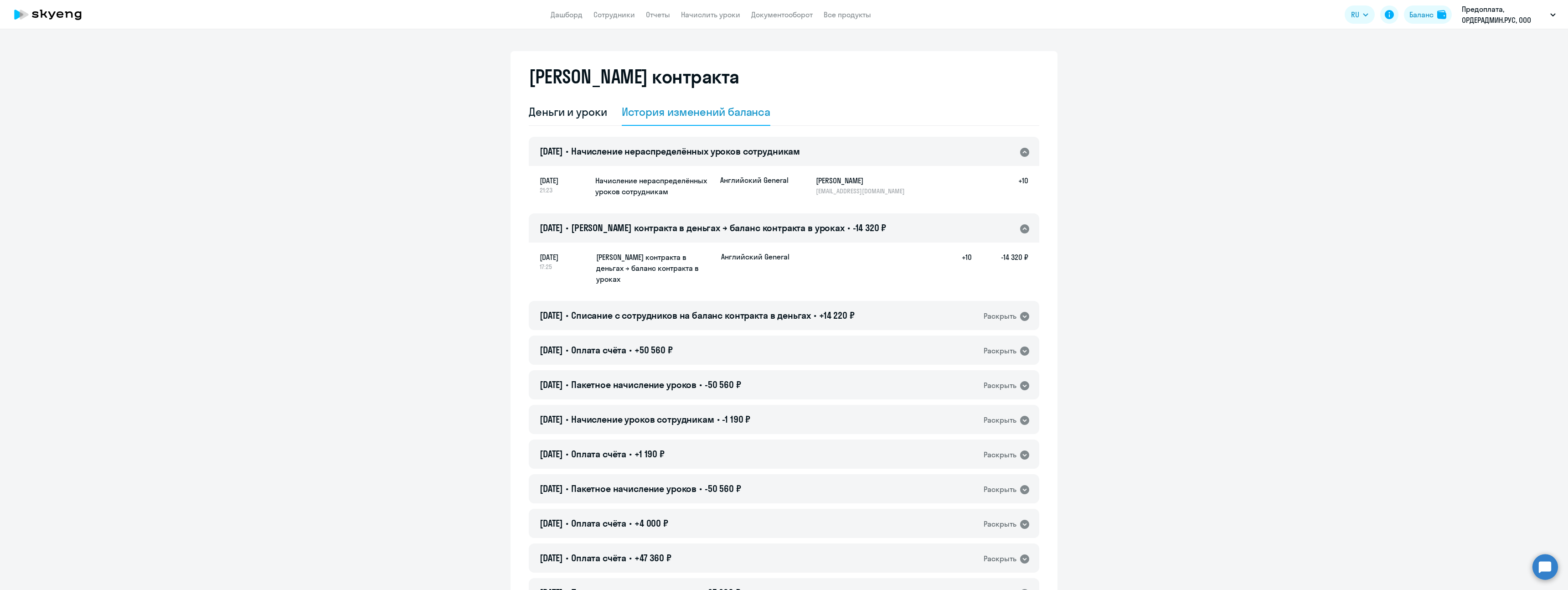
click at [661, 179] on h5 "Начисление нераспределённых уроков сотрудникам" at bounding box center [654, 186] width 118 height 22
click at [535, 111] on div "Деньги и уроки" at bounding box center [568, 111] width 79 height 15
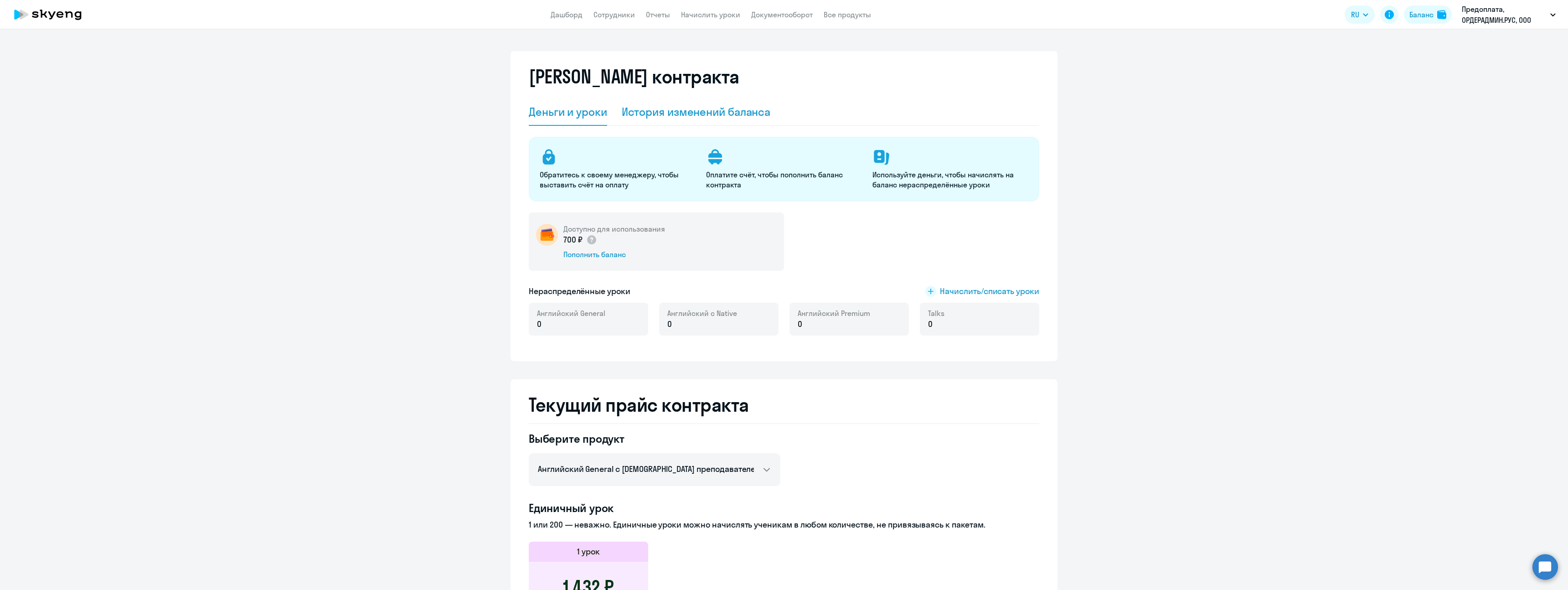
click at [671, 100] on div "История изменений баланса" at bounding box center [696, 112] width 149 height 28
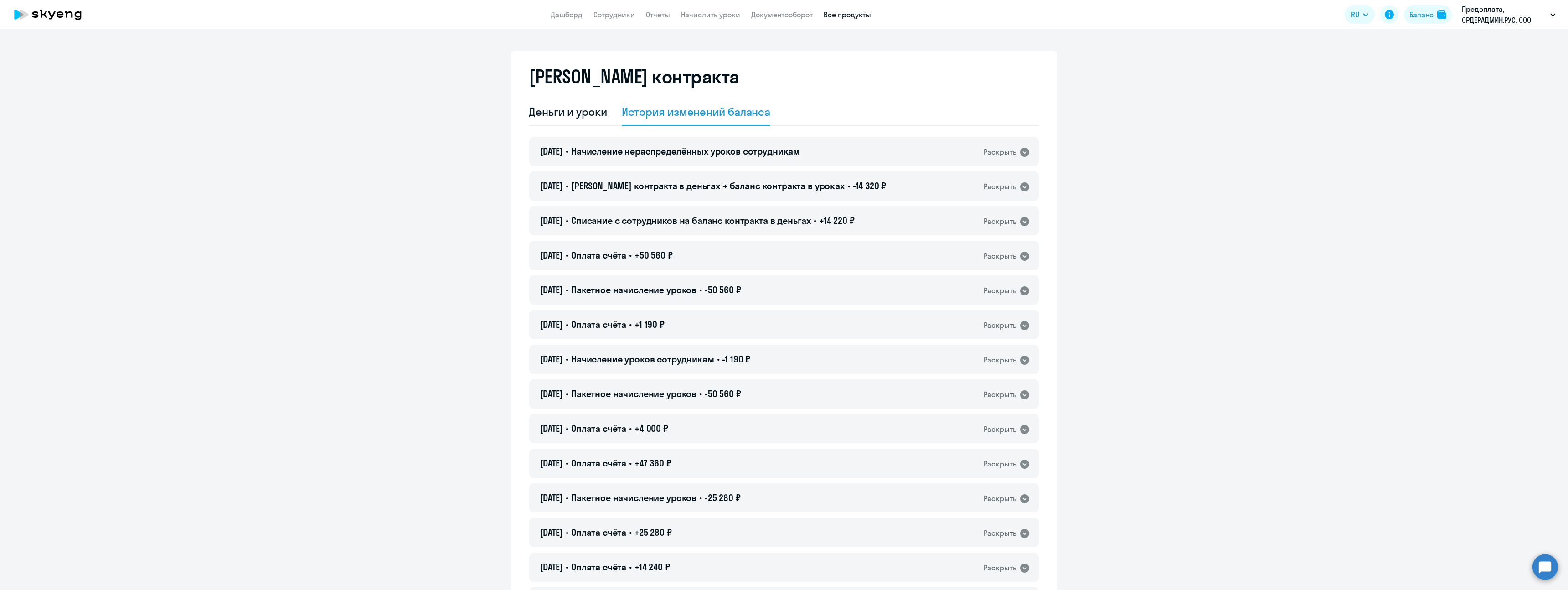
click at [854, 13] on link "Все продукты" at bounding box center [847, 14] width 47 height 9
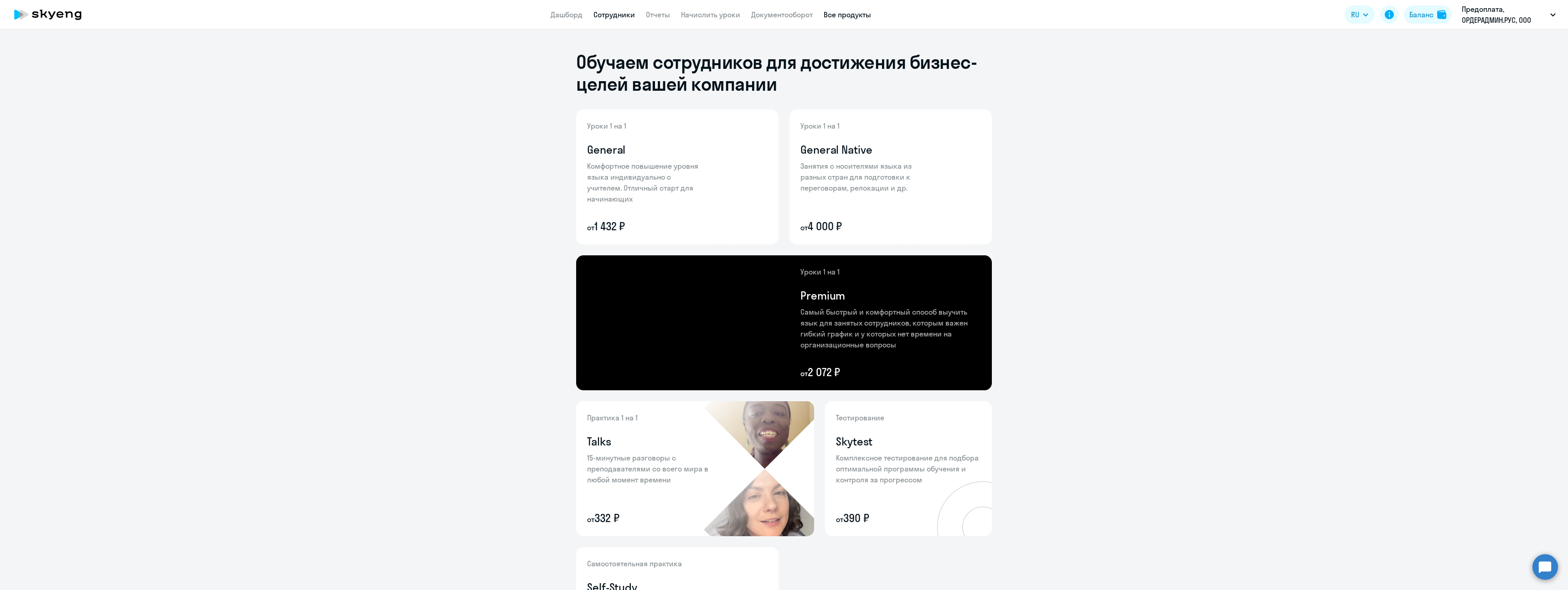
click at [600, 14] on link "Сотрудники" at bounding box center [614, 14] width 42 height 9
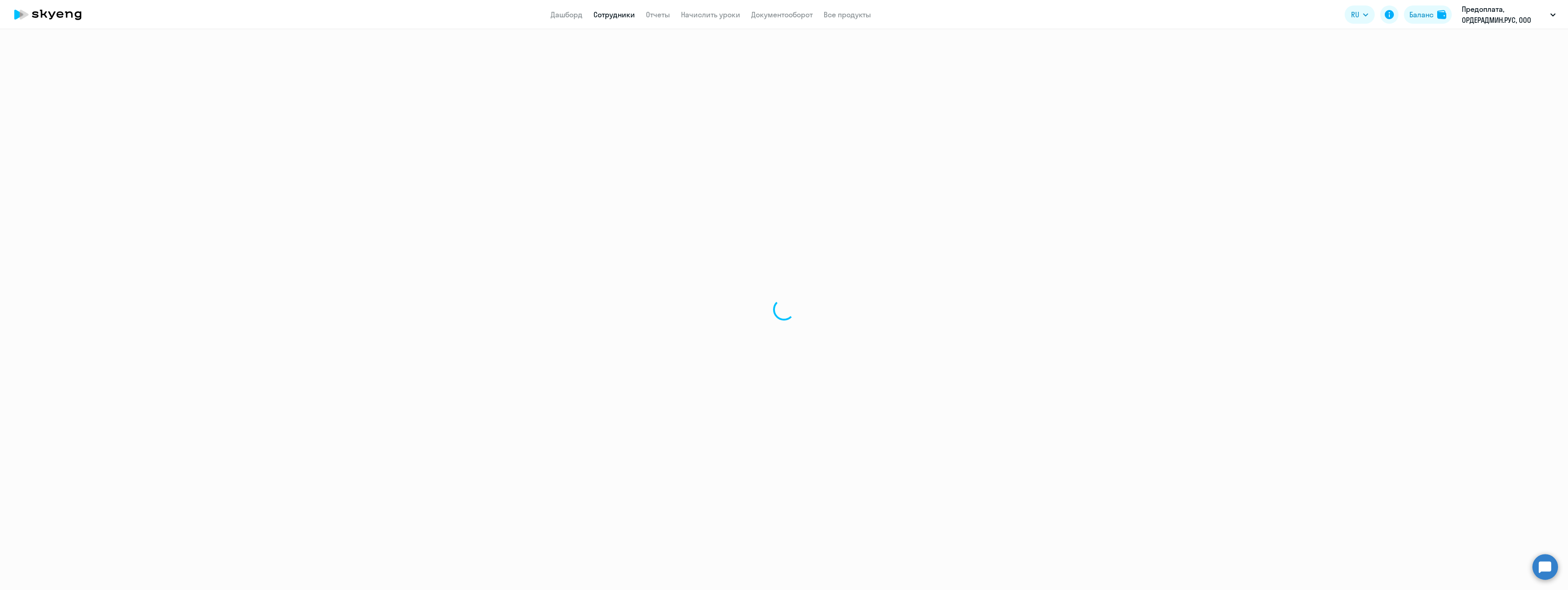
select select "30"
